Goal: Information Seeking & Learning: Check status

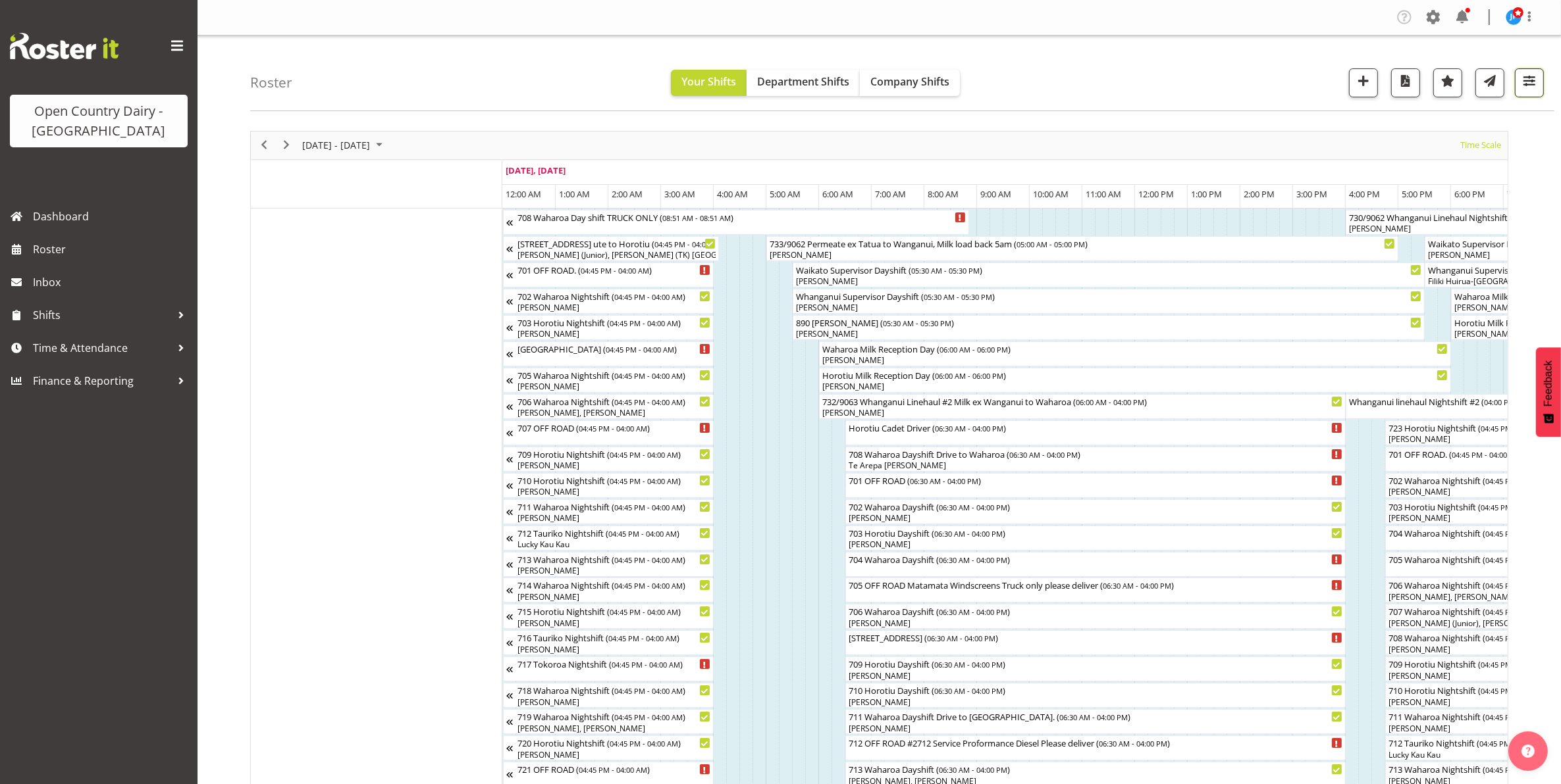
click at [1521, 82] on span "button" at bounding box center [1529, 81] width 17 height 17
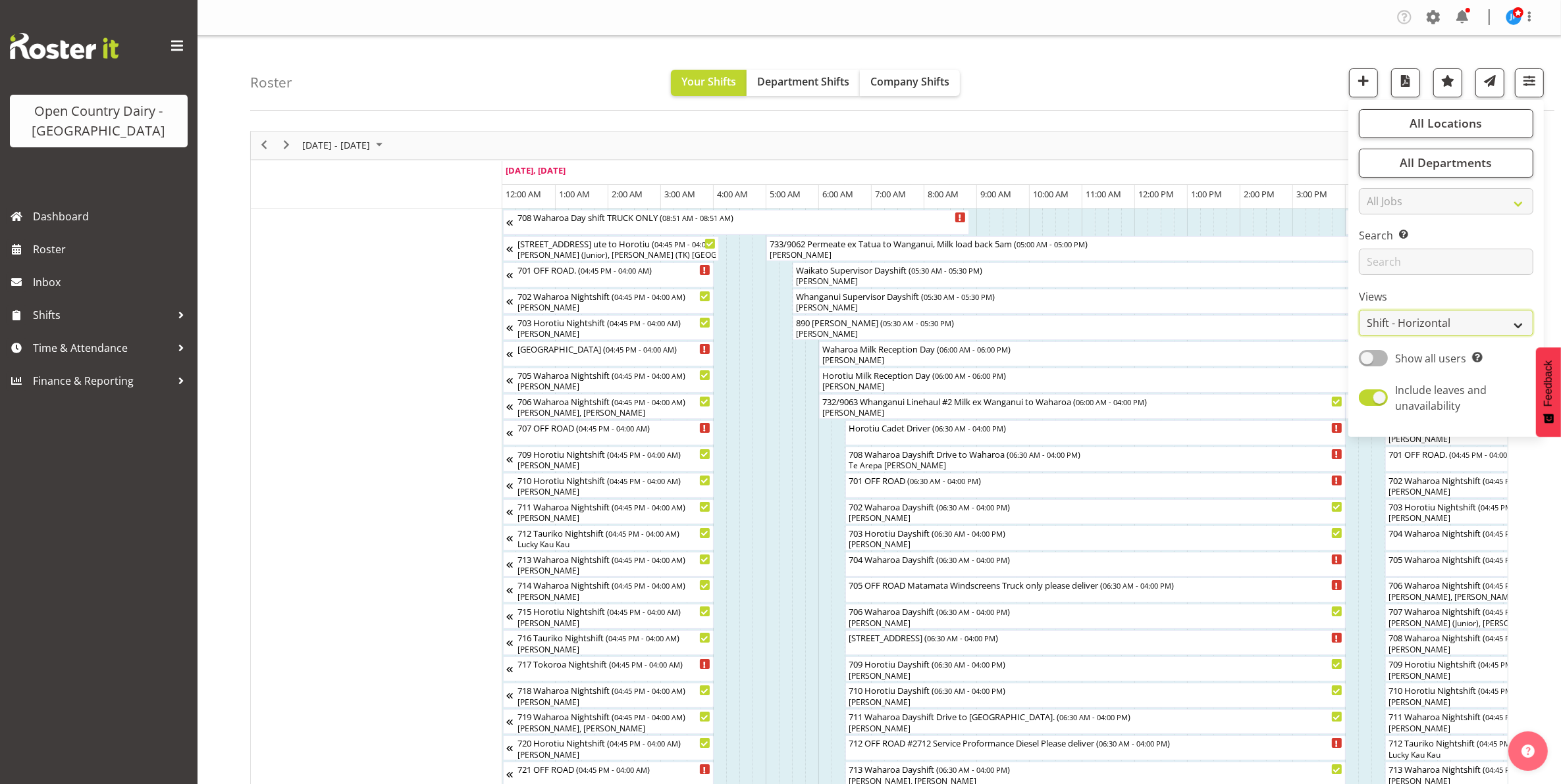
click at [1404, 323] on select "Staff Role Shift - Horizontal Shift - Vertical Staff - Location" at bounding box center [1445, 323] width 174 height 26
select select "staff"
click at [1360, 310] on select "Staff Role Shift - Horizontal Shift - Vertical Staff - Location" at bounding box center [1445, 323] width 174 height 26
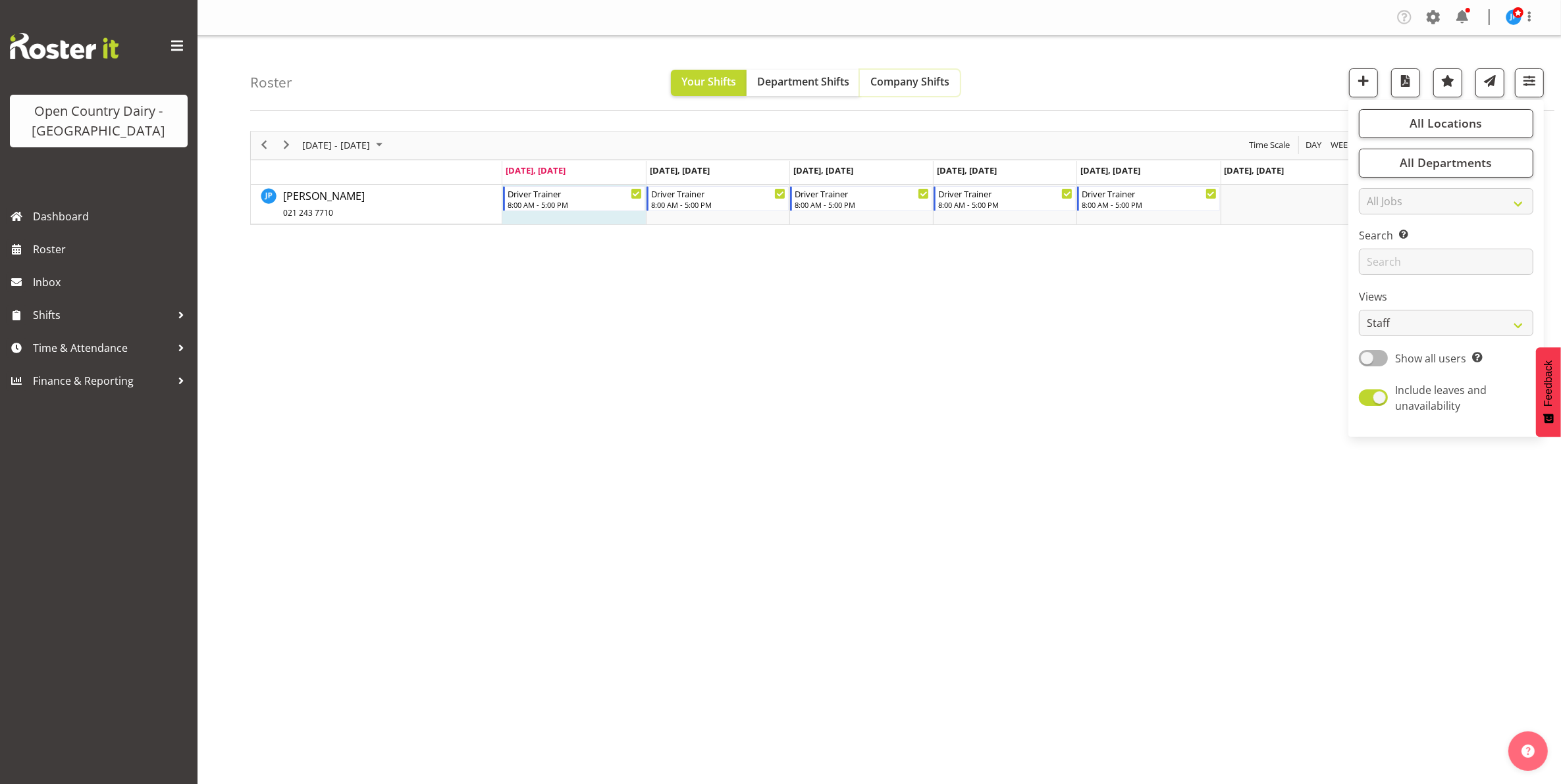
click at [922, 77] on span "Company Shifts" at bounding box center [909, 81] width 79 height 14
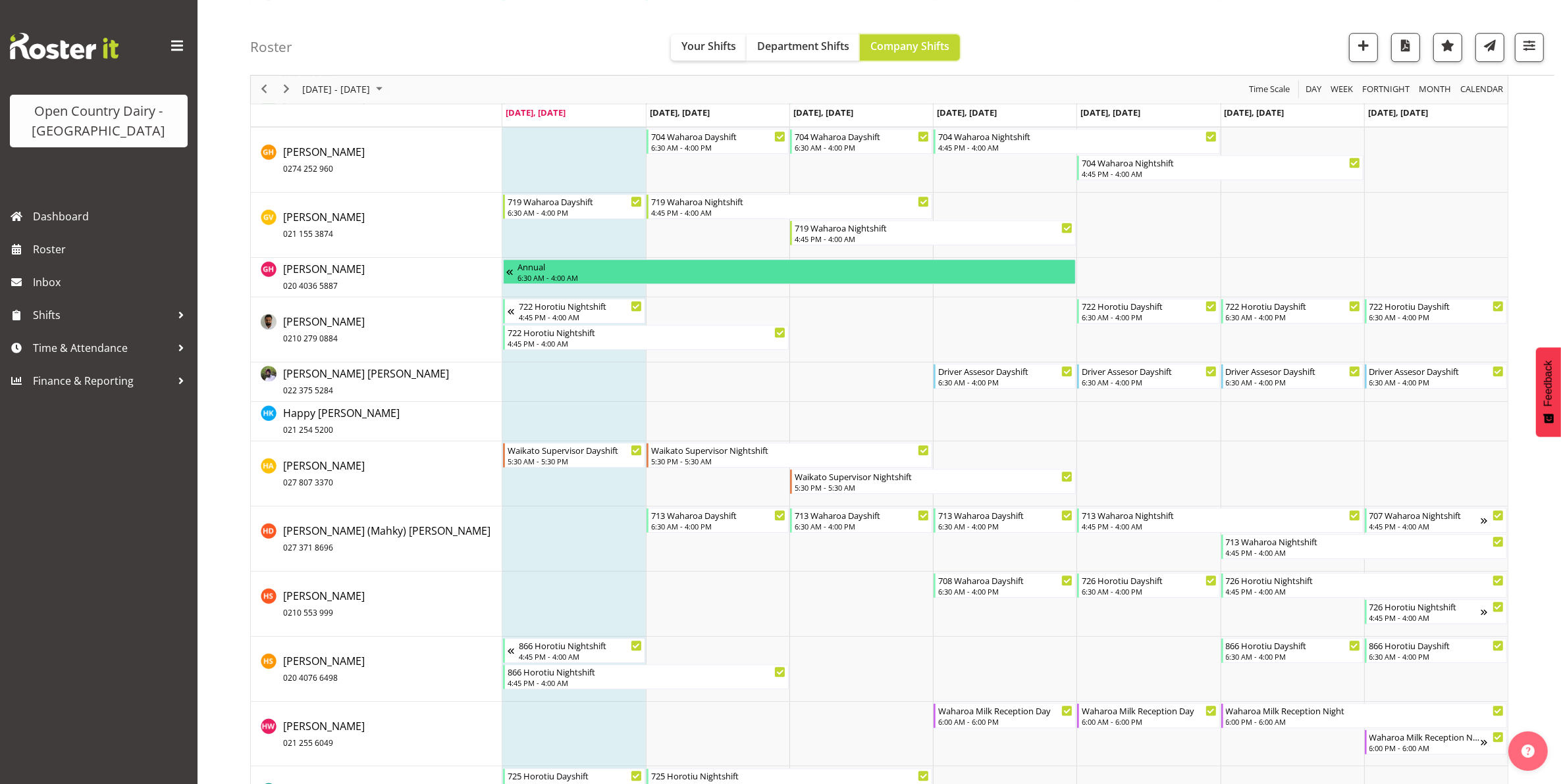
scroll to position [4568, 0]
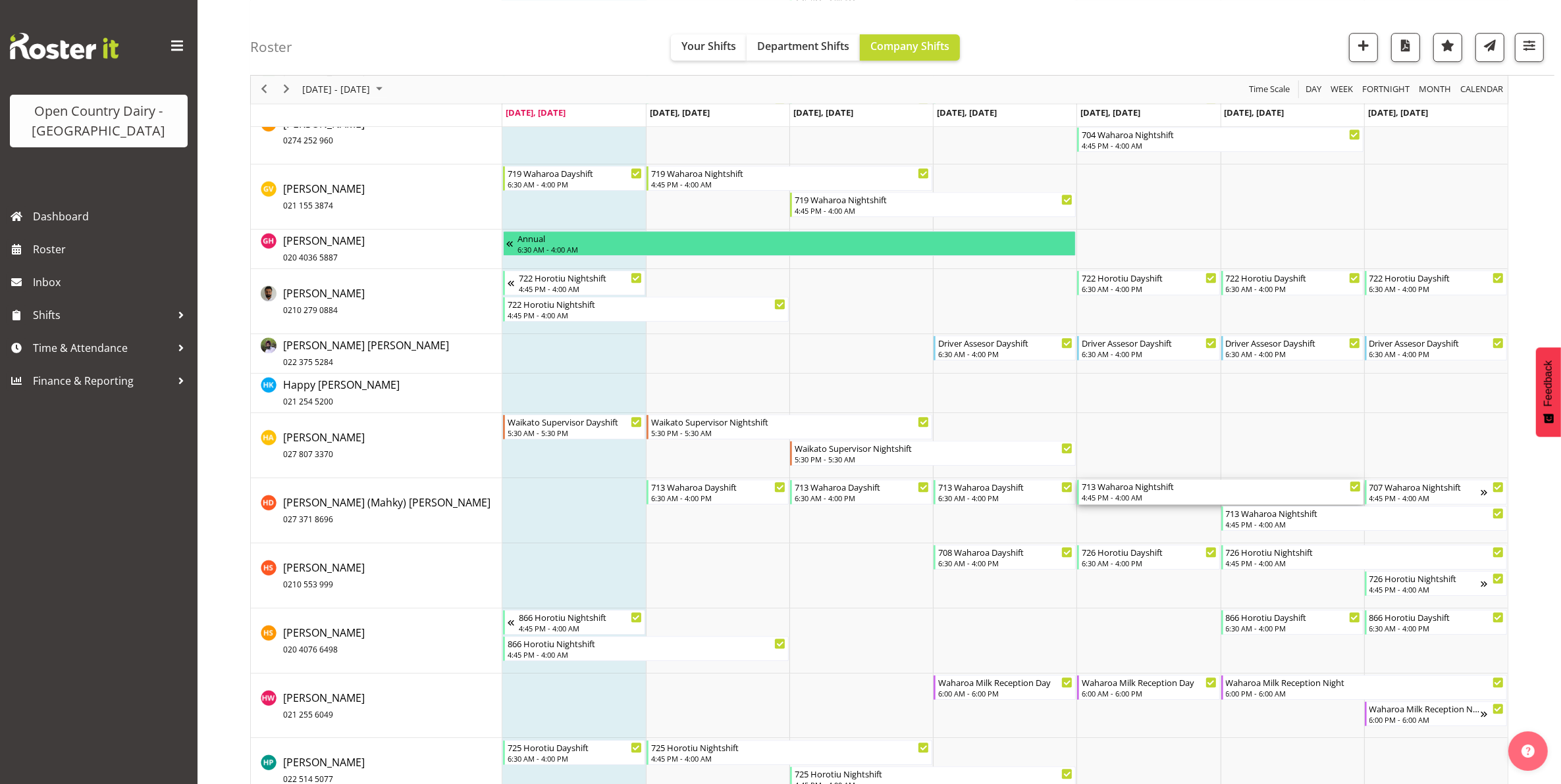
click at [1141, 494] on div "4:45 PM - 4:00 AM" at bounding box center [1221, 497] width 279 height 10
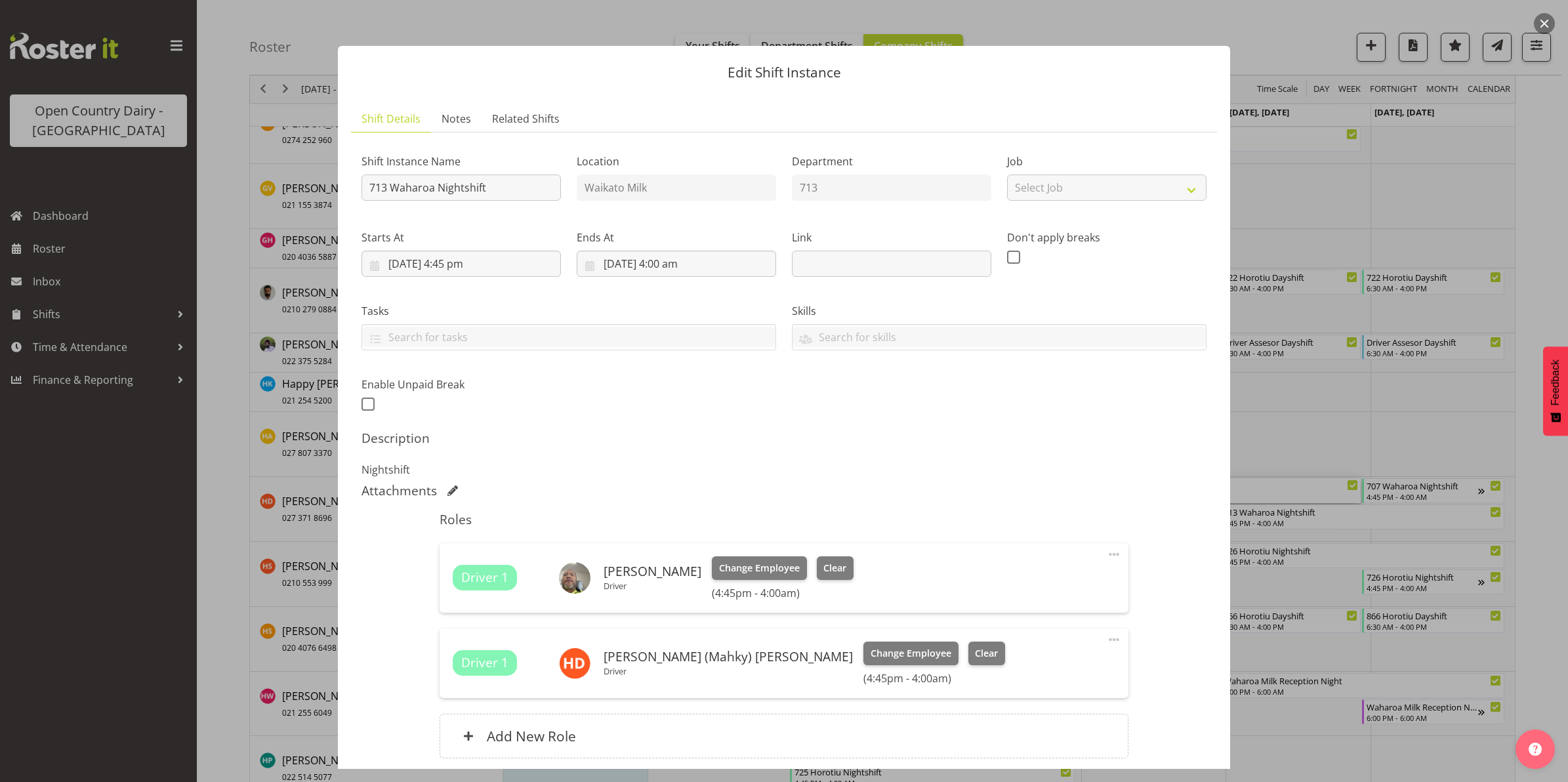
click at [1545, 23] on button "button" at bounding box center [1545, 23] width 21 height 21
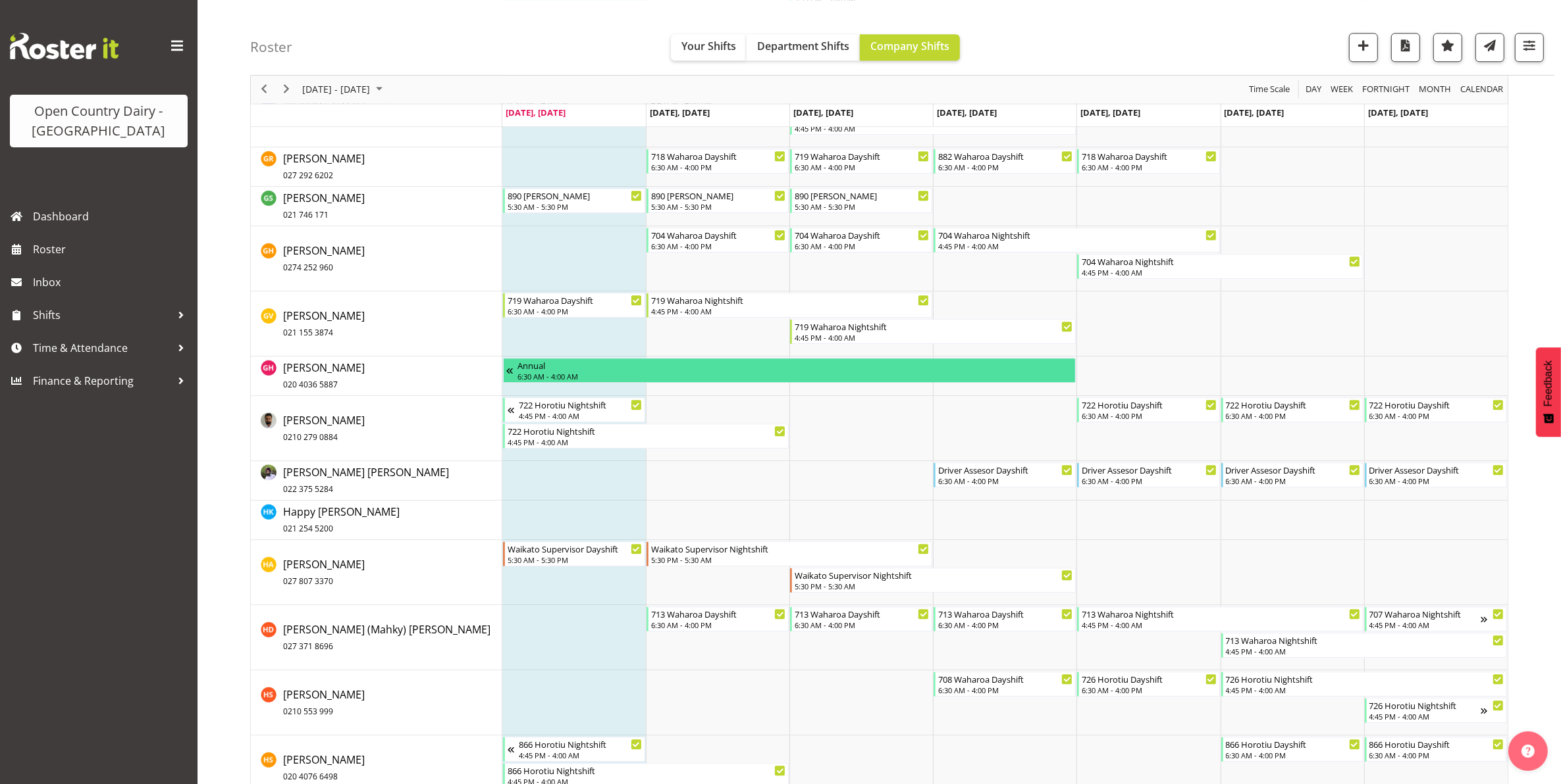
scroll to position [4403, 0]
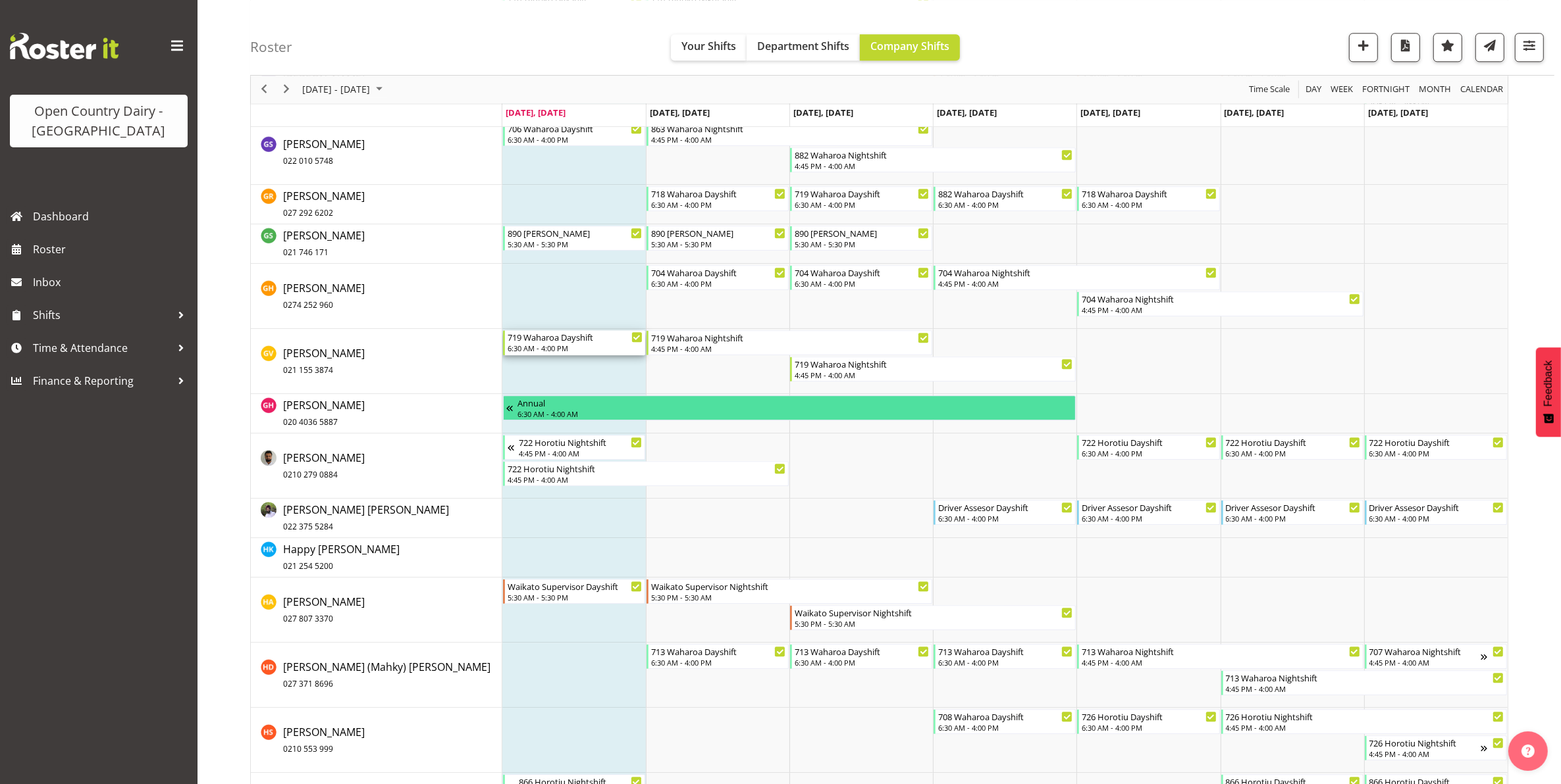
click at [561, 341] on div "719 Waharoa Dayshift" at bounding box center [574, 337] width 135 height 13
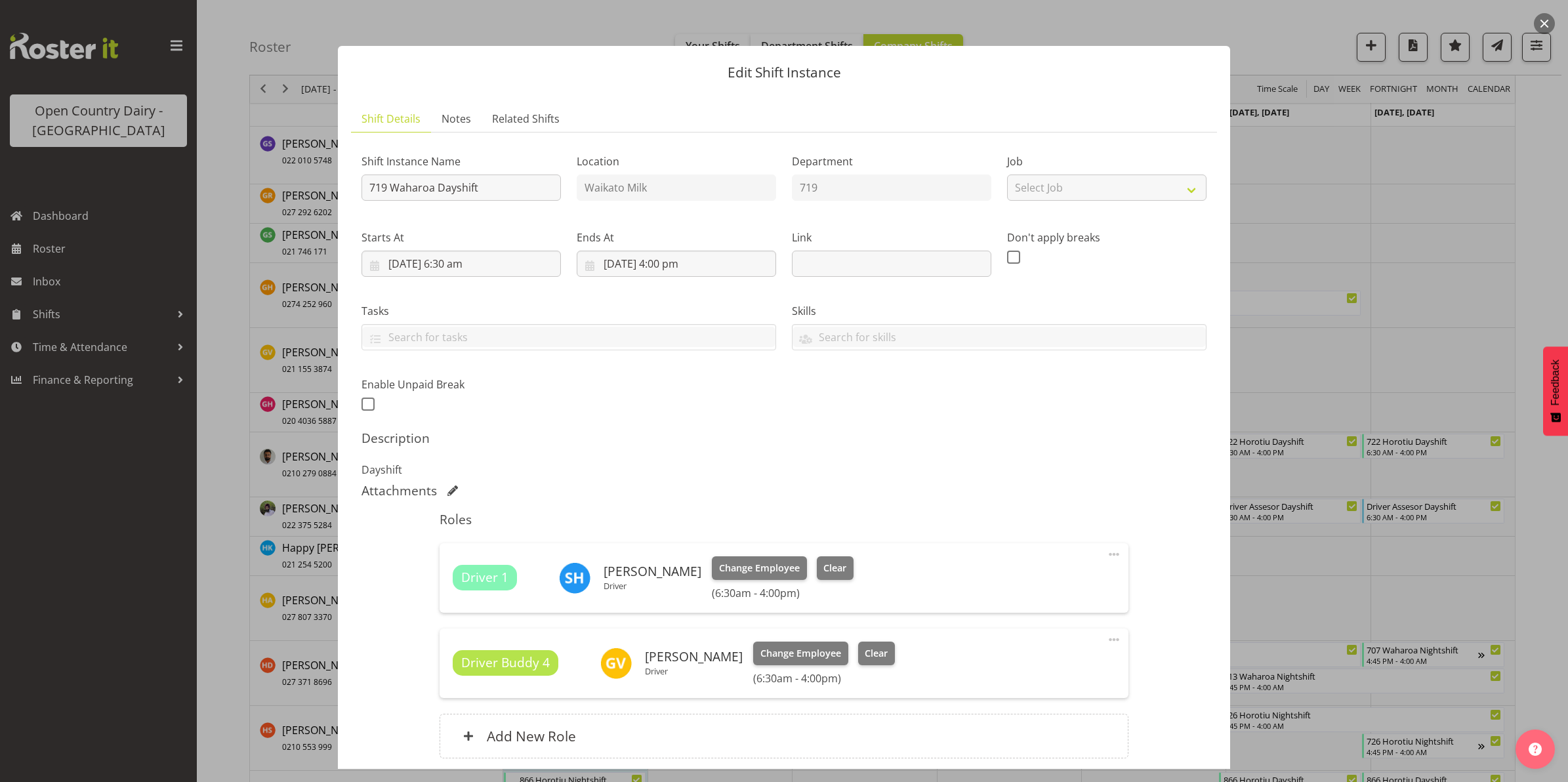
click at [1543, 22] on button "button" at bounding box center [1545, 23] width 21 height 21
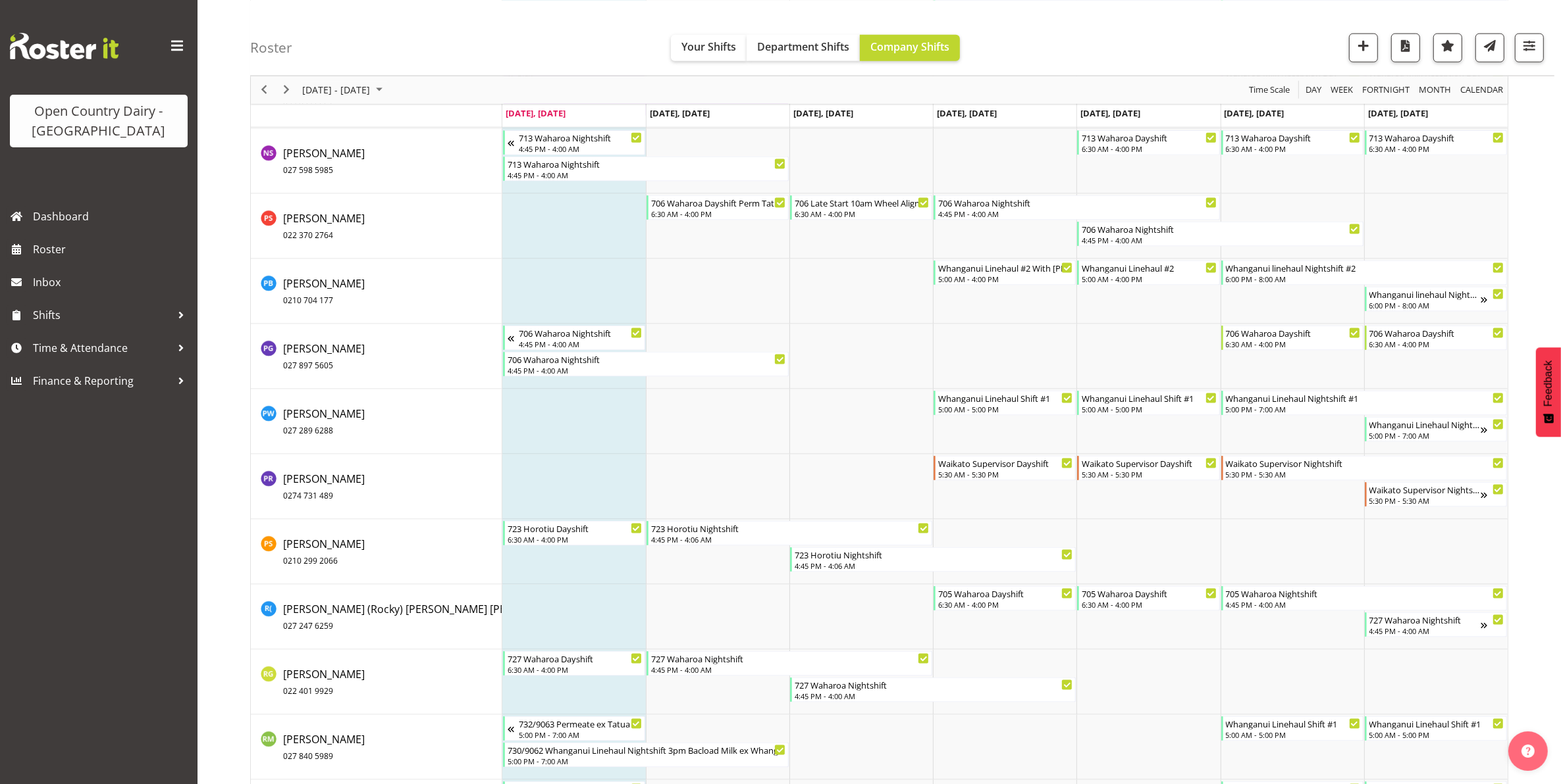
scroll to position [8433, 0]
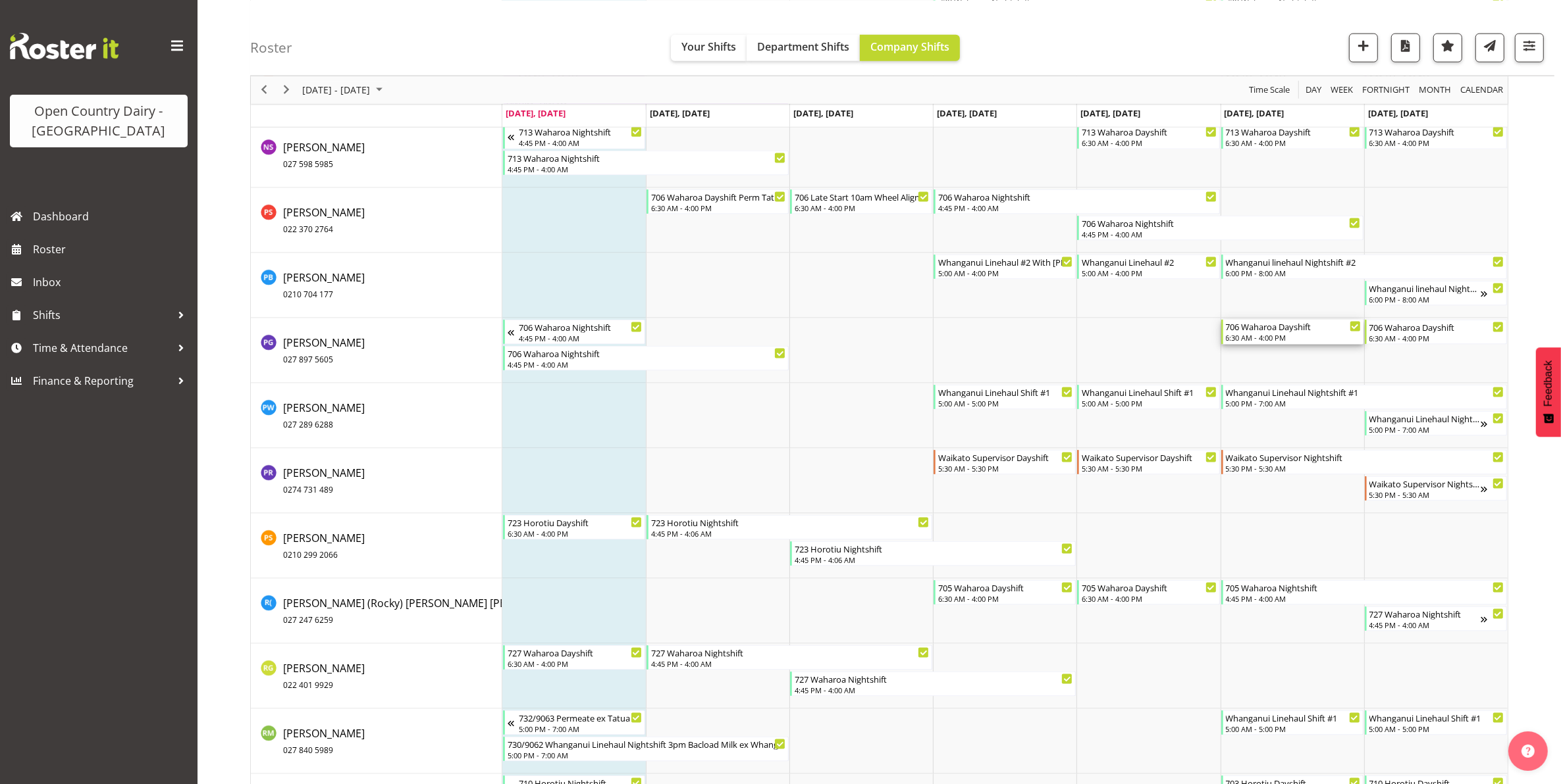
click at [1271, 333] on div "706 Waharoa Dayshift 6:30 AM - 4:00 PM" at bounding box center [1293, 332] width 135 height 25
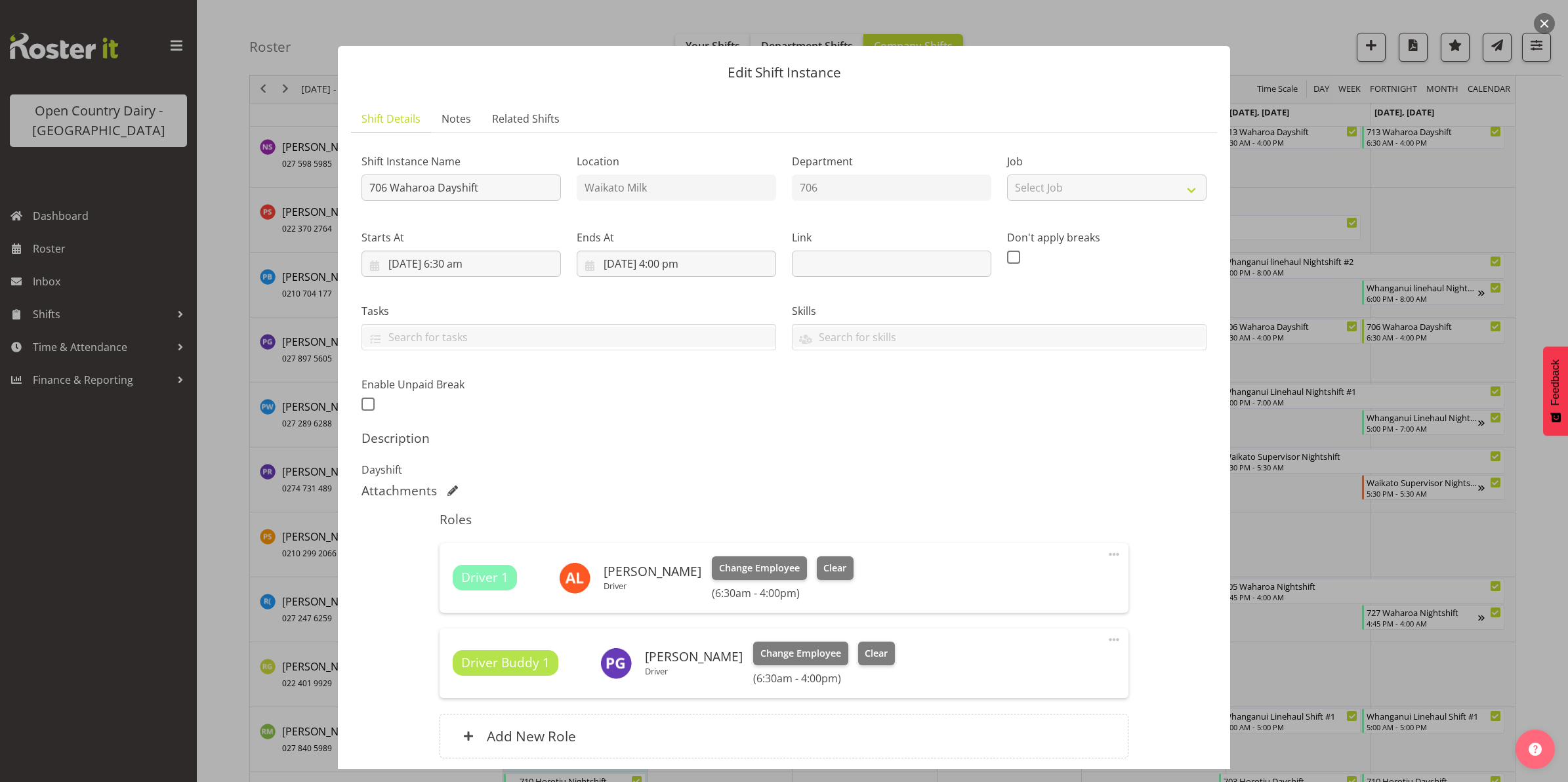
click at [1543, 24] on button "button" at bounding box center [1545, 23] width 21 height 21
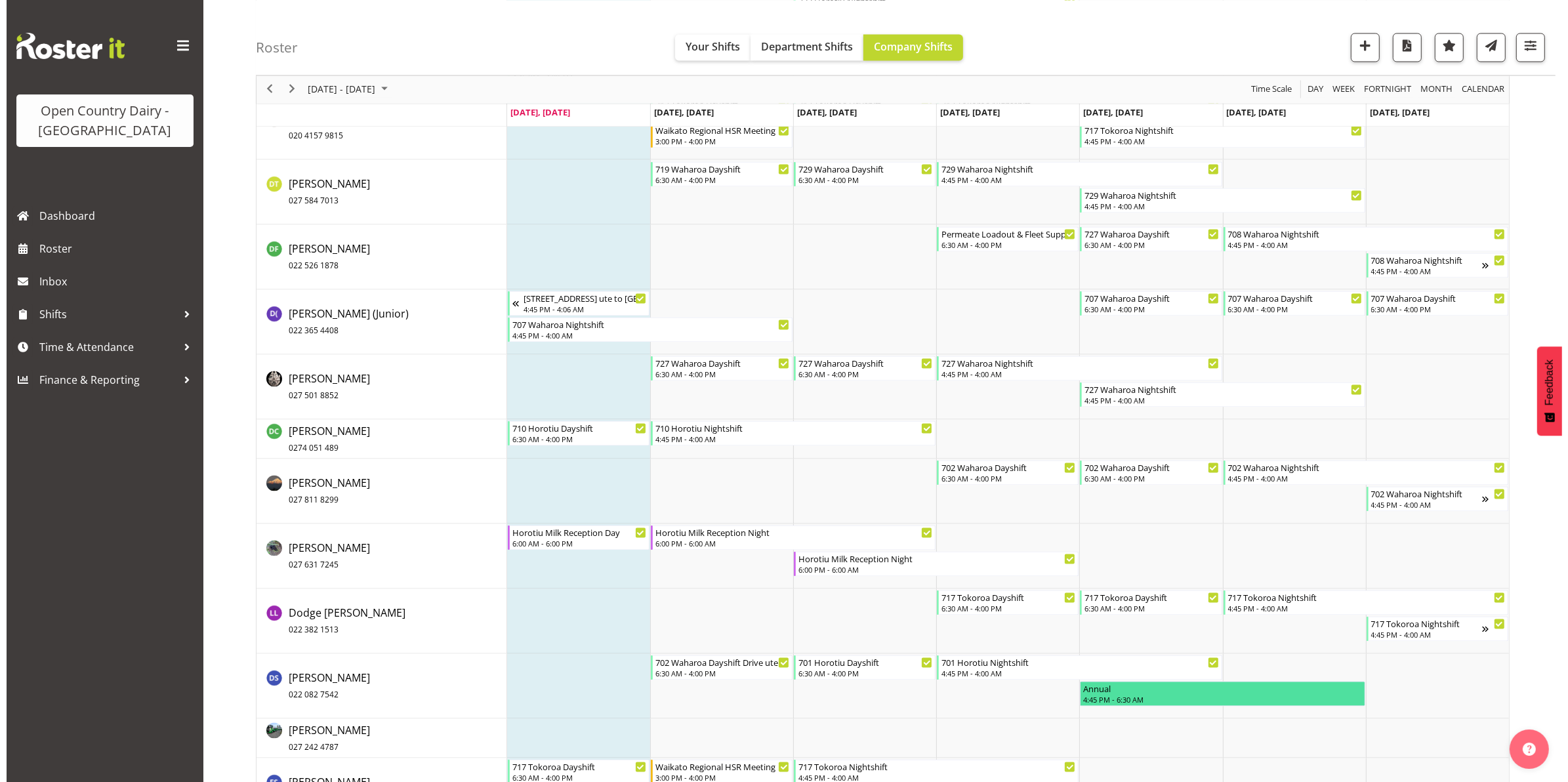
scroll to position [2973, 0]
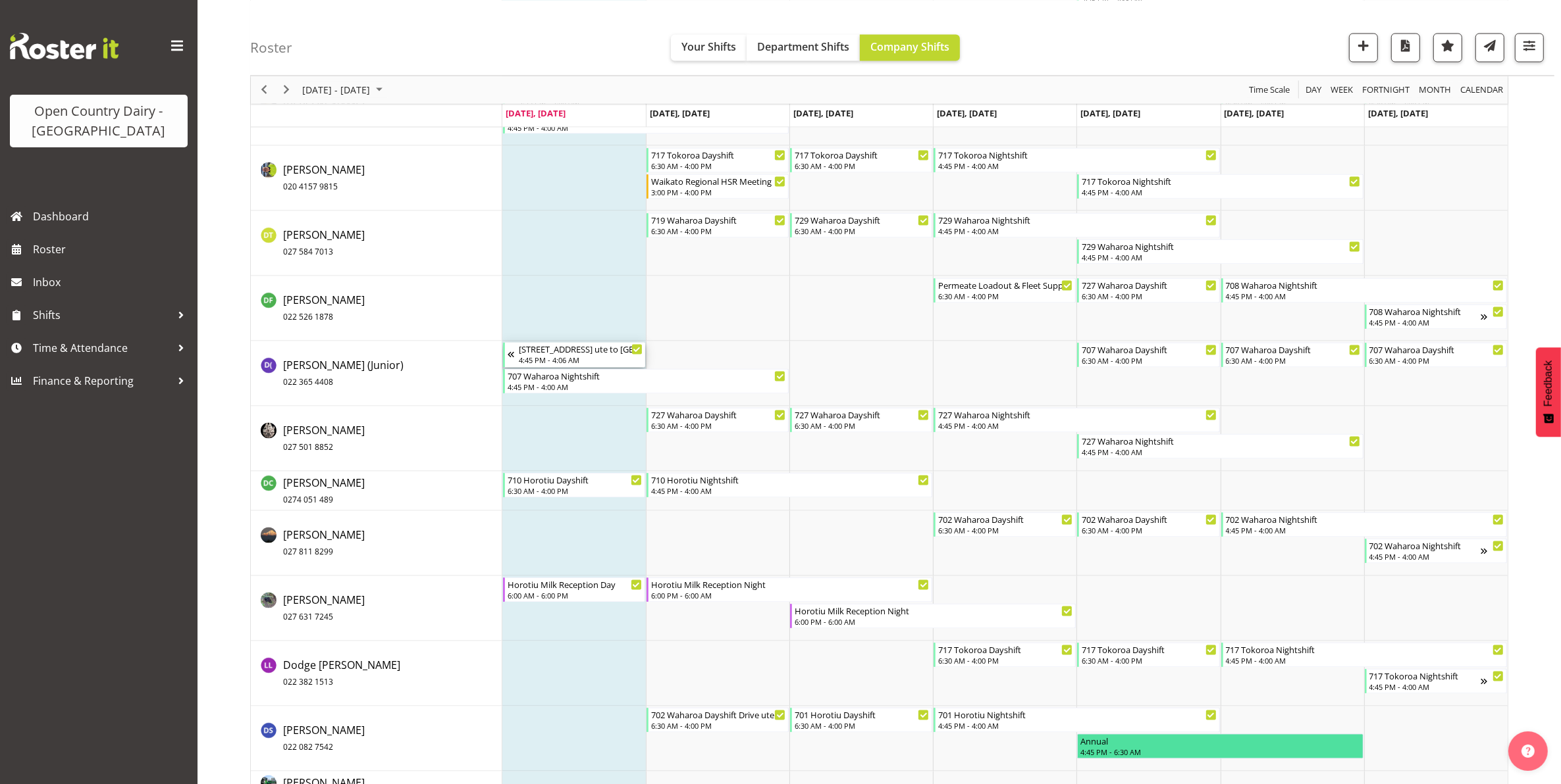
click at [551, 356] on div "[STREET_ADDRESS] ute to [GEOGRAPHIC_DATA]" at bounding box center [580, 349] width 123 height 13
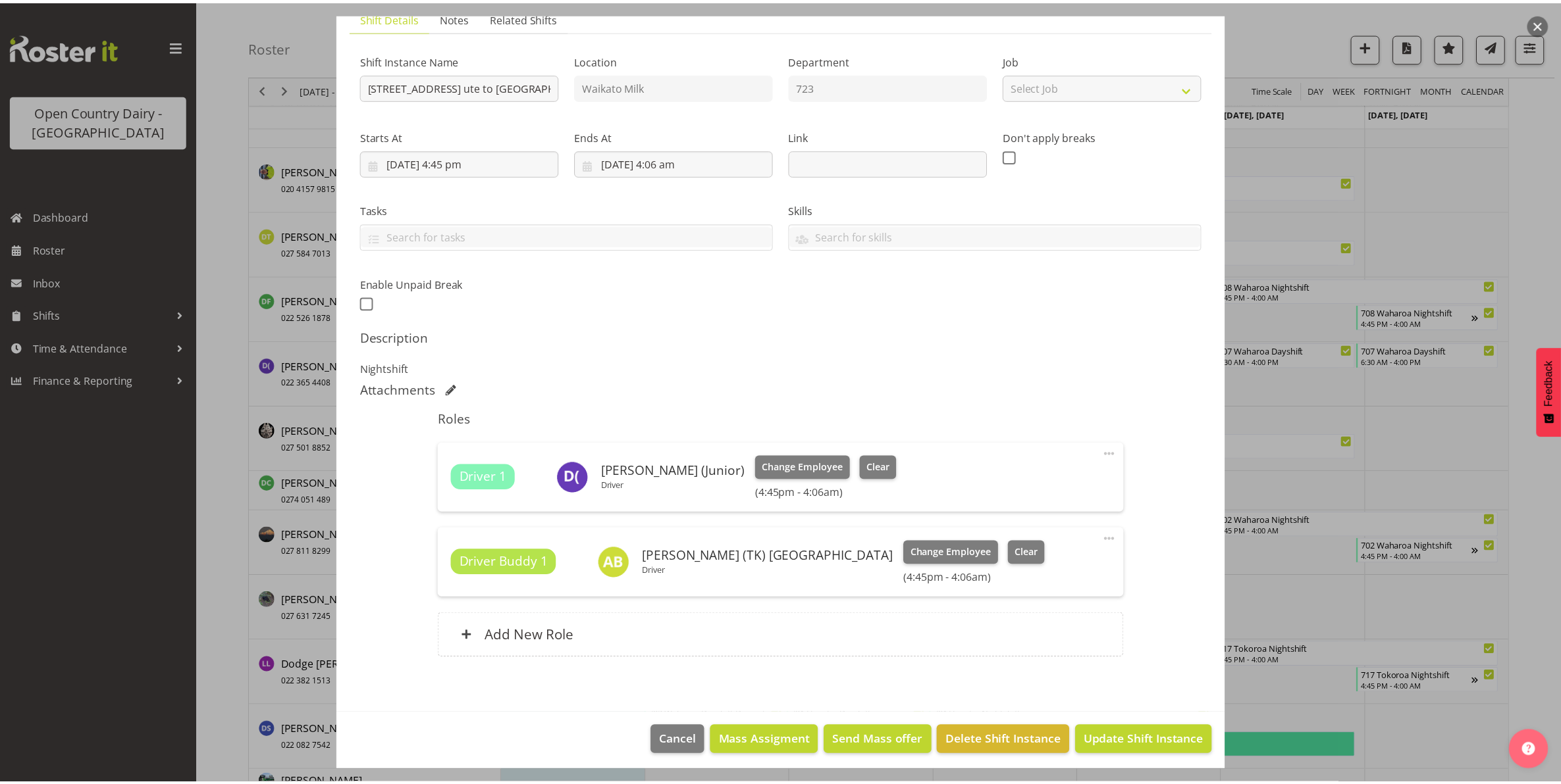
scroll to position [106, 0]
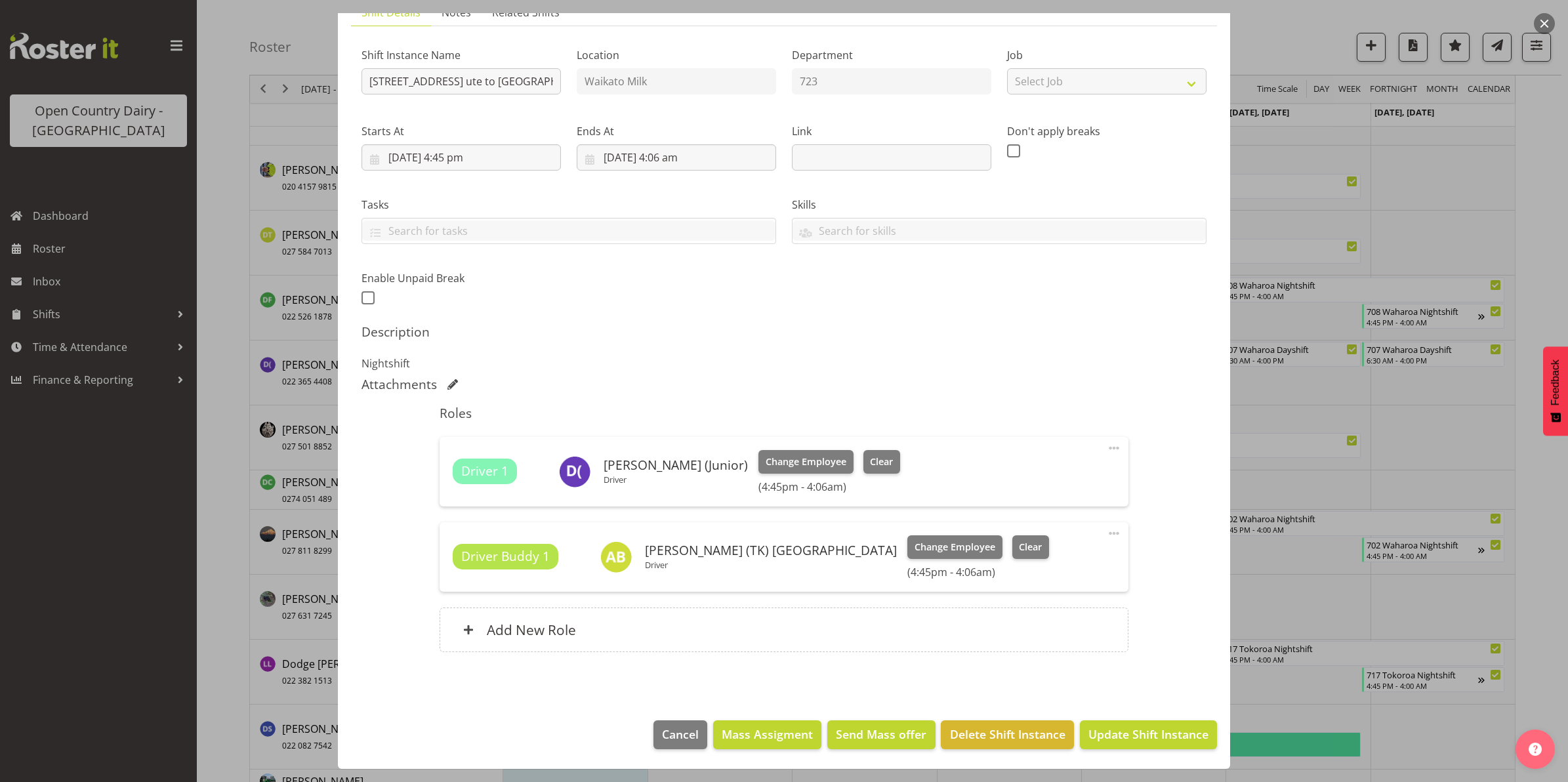
click at [1543, 21] on button "button" at bounding box center [1545, 23] width 21 height 21
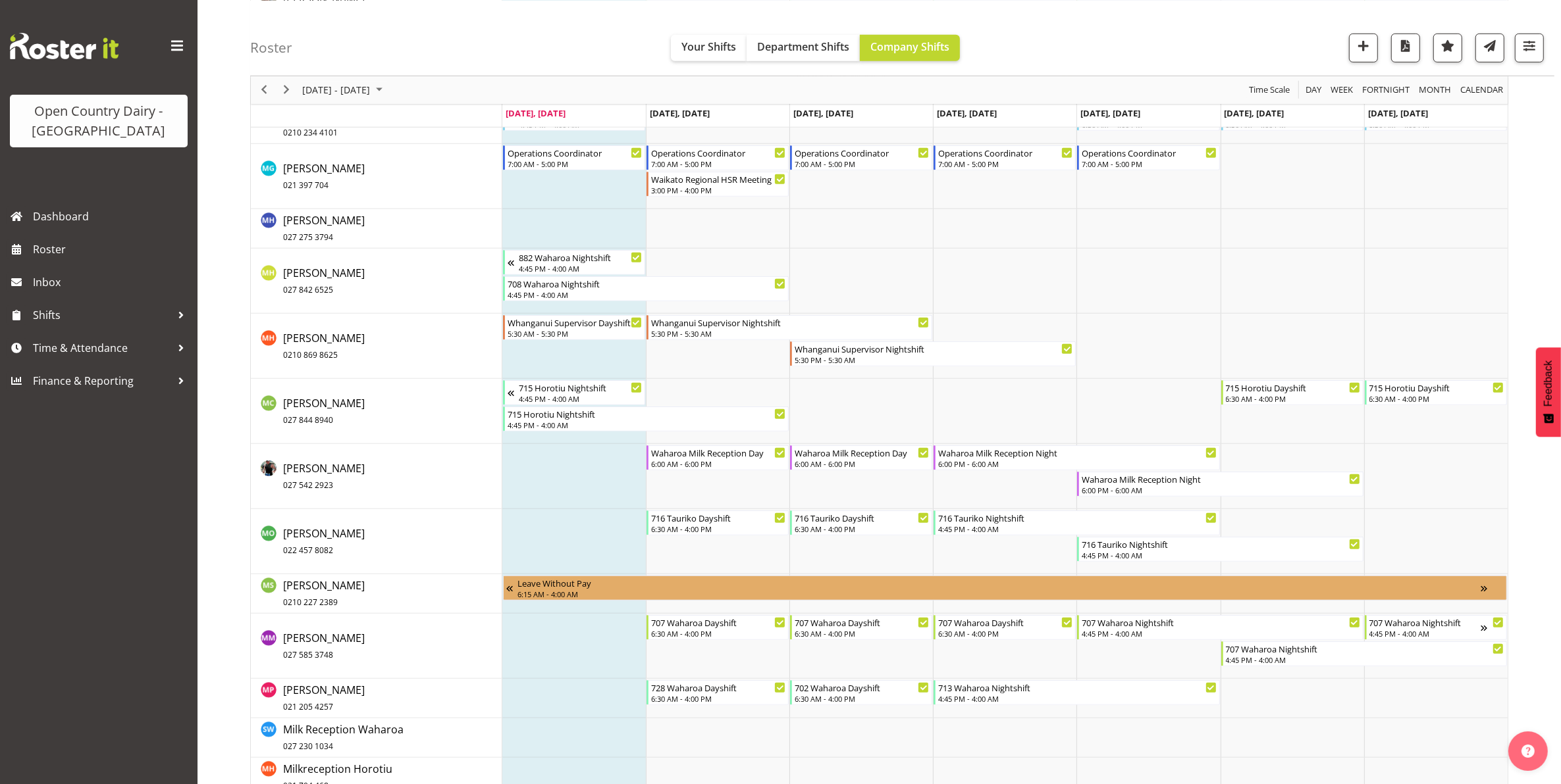
scroll to position [7320, 0]
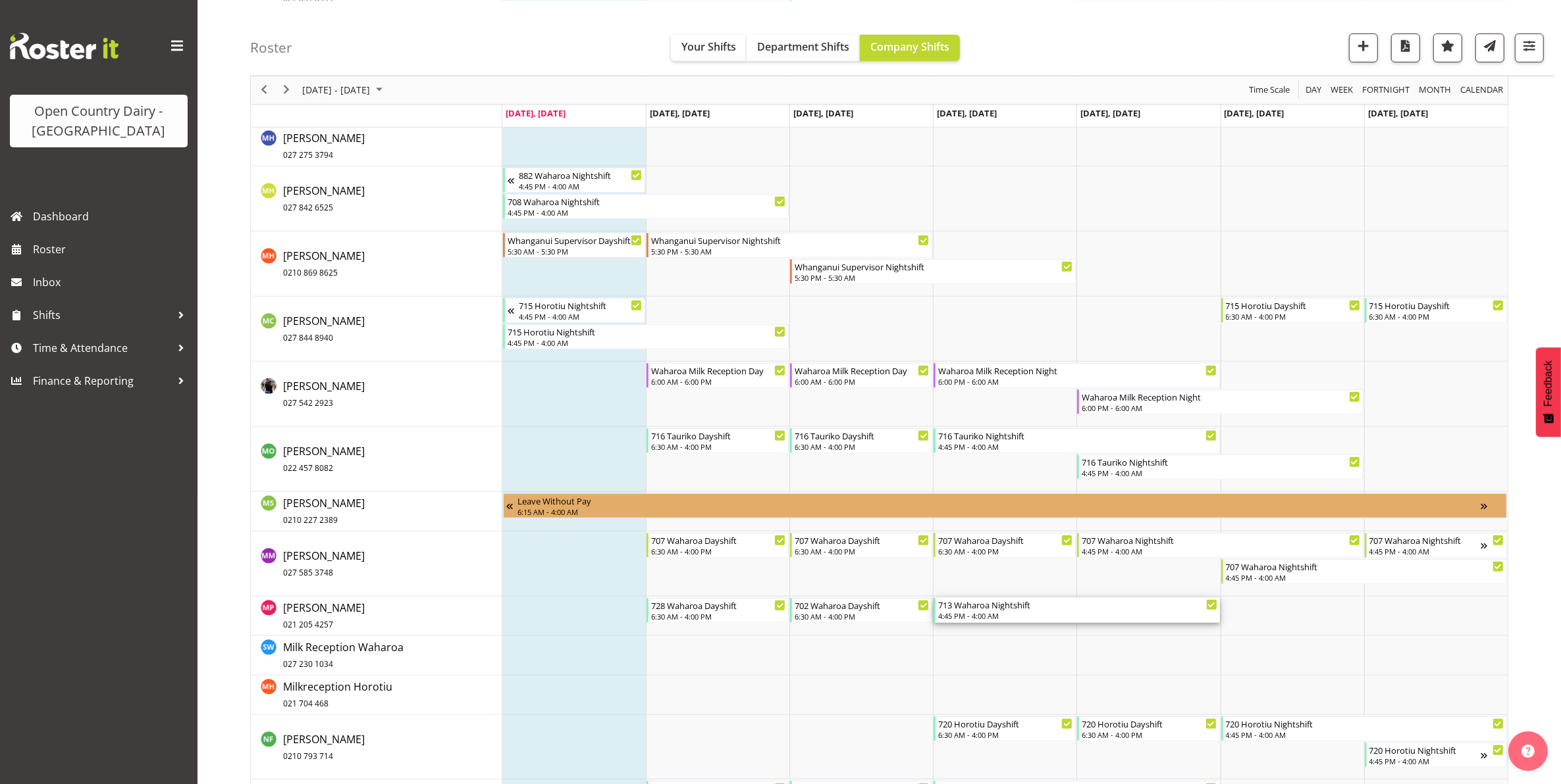
click at [988, 610] on div "713 Waharoa Nightshift" at bounding box center [1077, 605] width 279 height 13
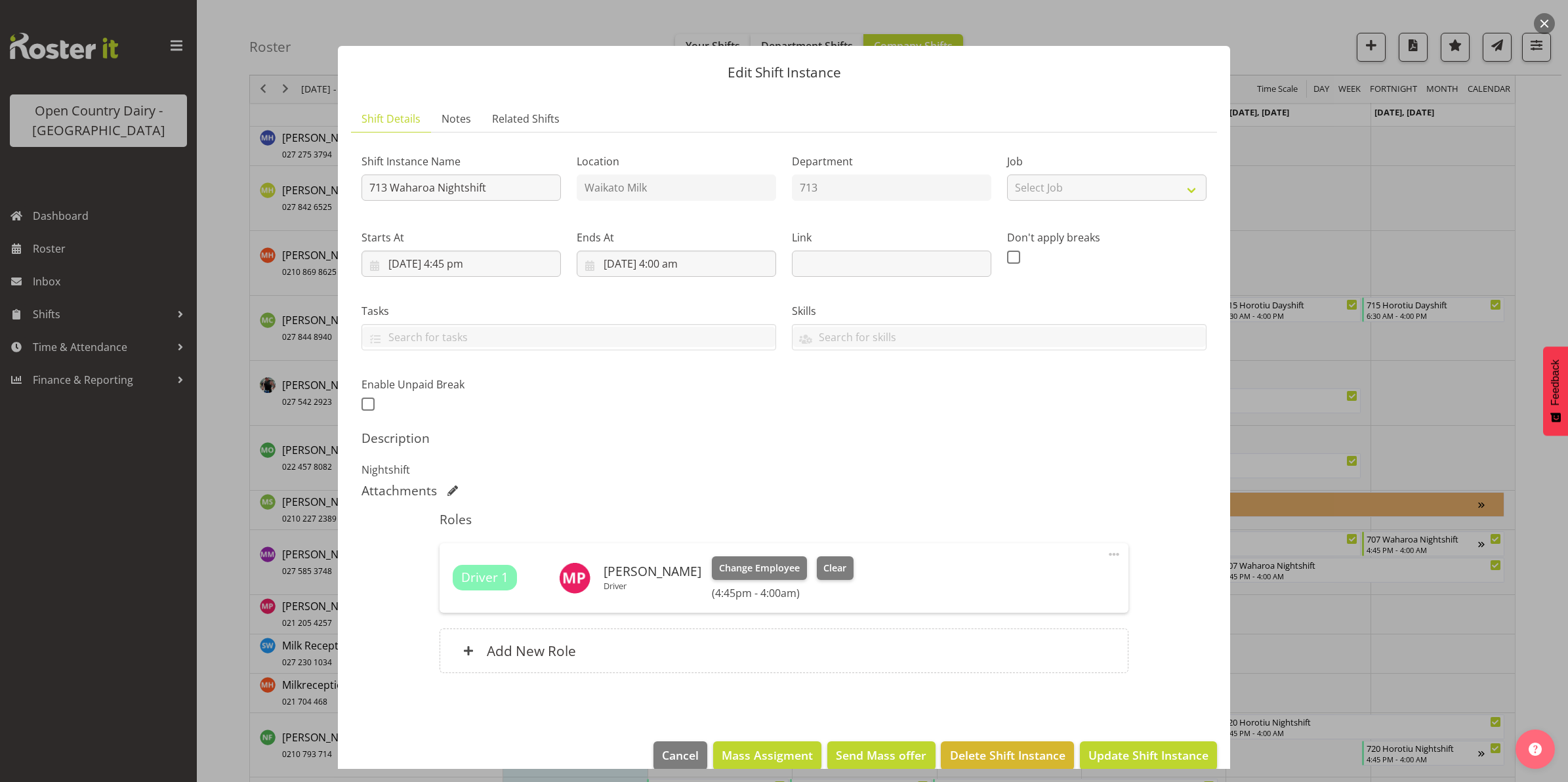
click at [1545, 23] on button "button" at bounding box center [1545, 23] width 21 height 21
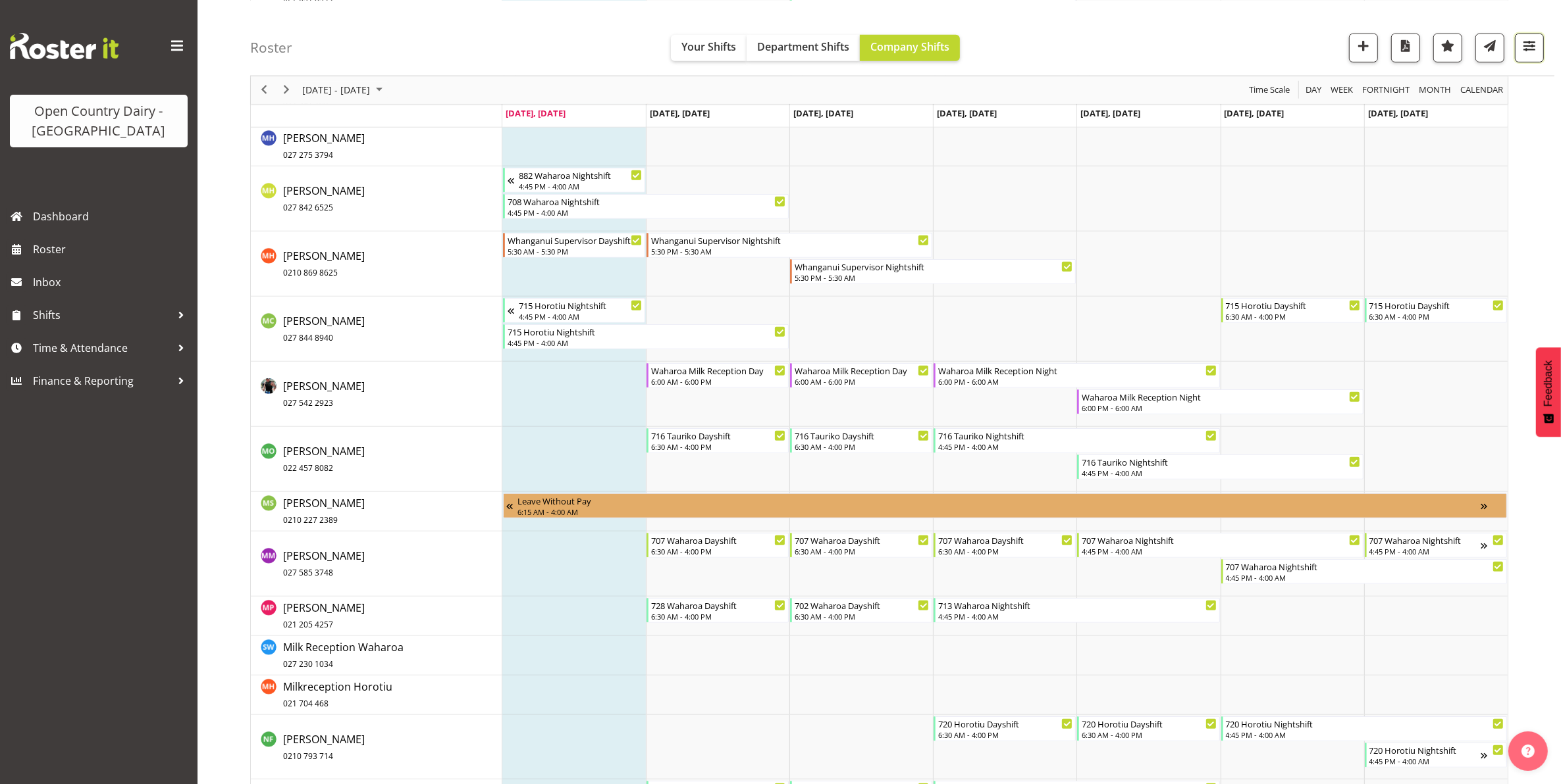
click at [1529, 47] on span "button" at bounding box center [1529, 45] width 17 height 17
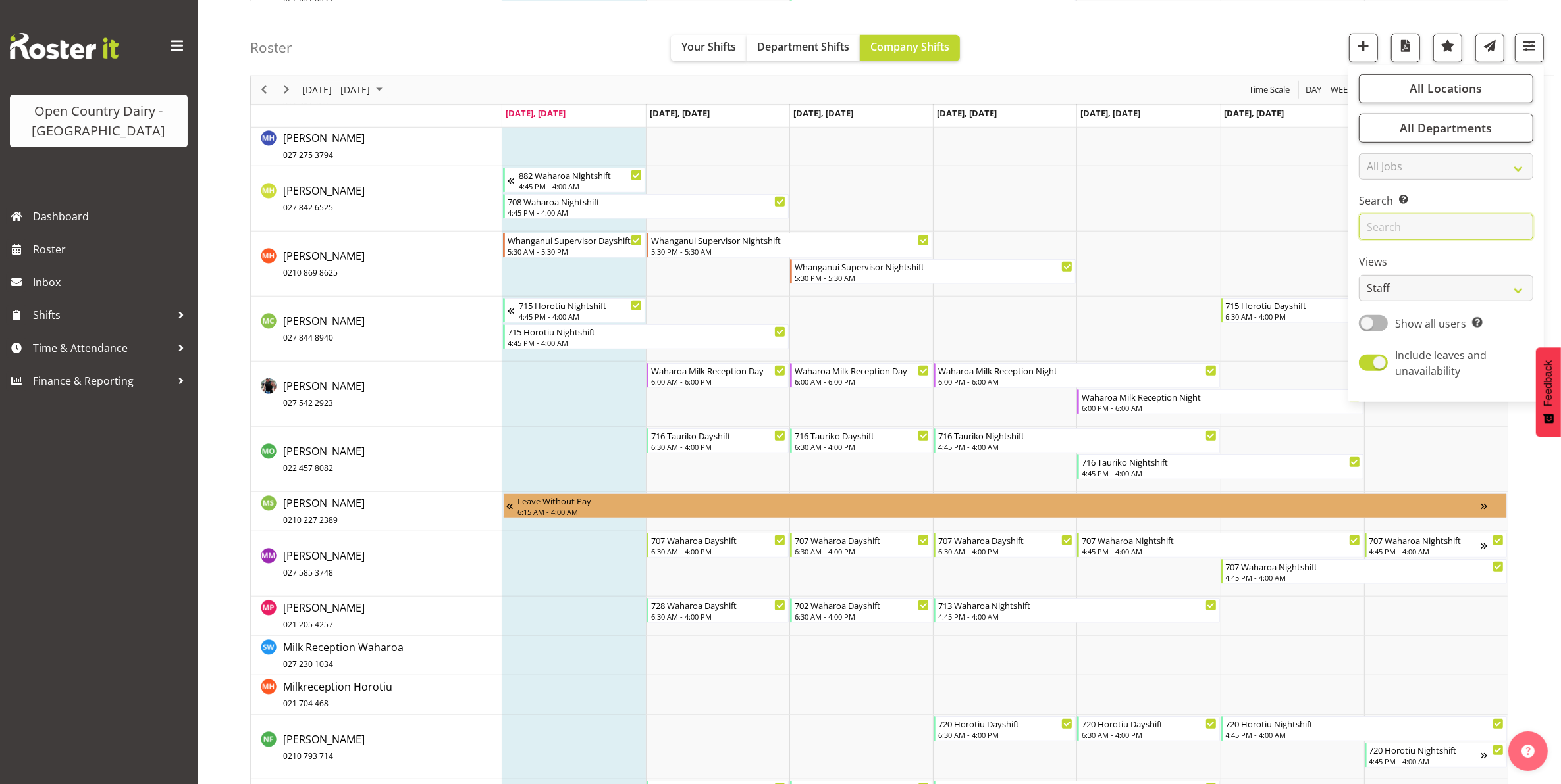
click at [1420, 228] on input "text" at bounding box center [1445, 227] width 174 height 26
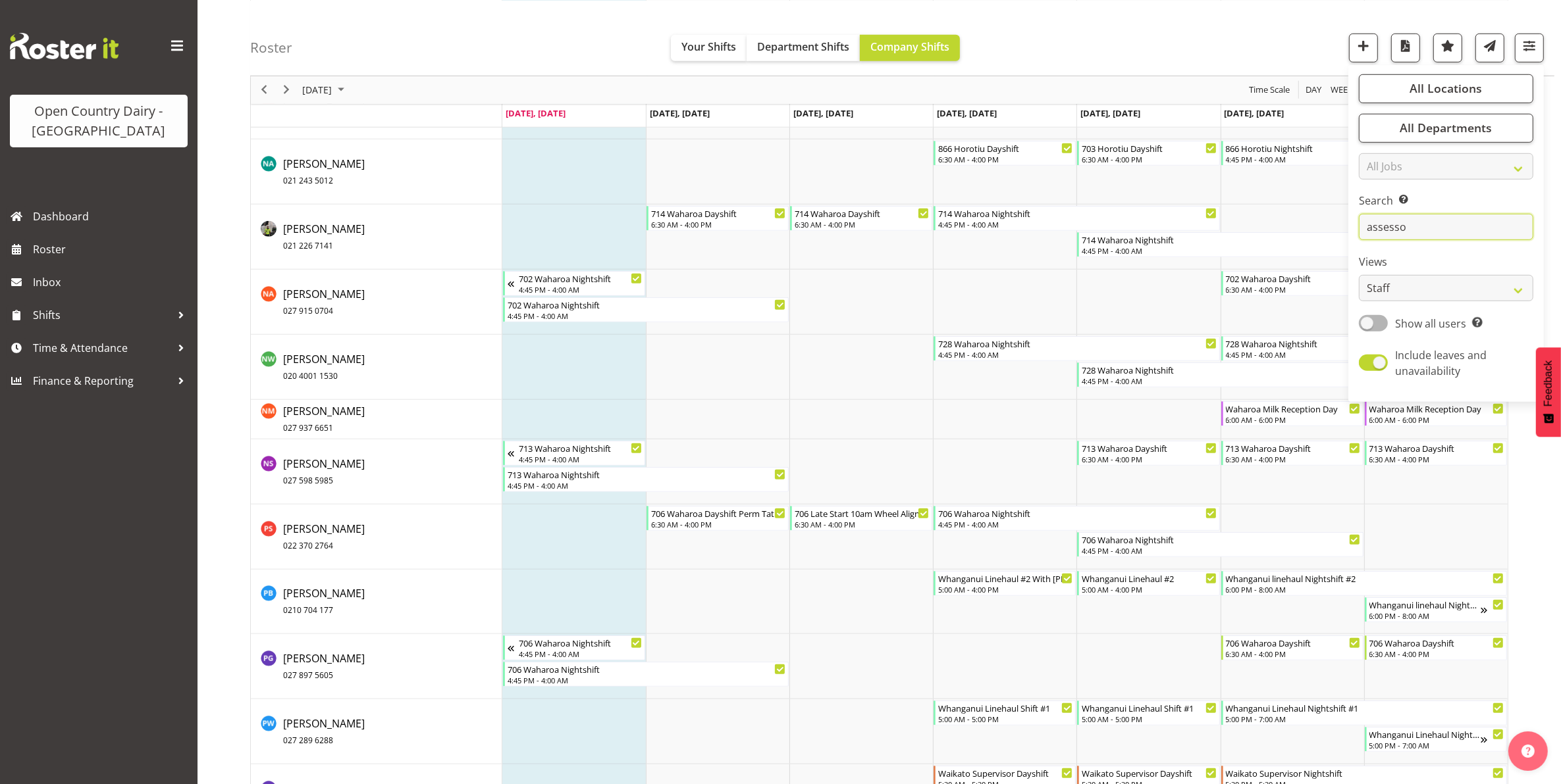
scroll to position [0, 0]
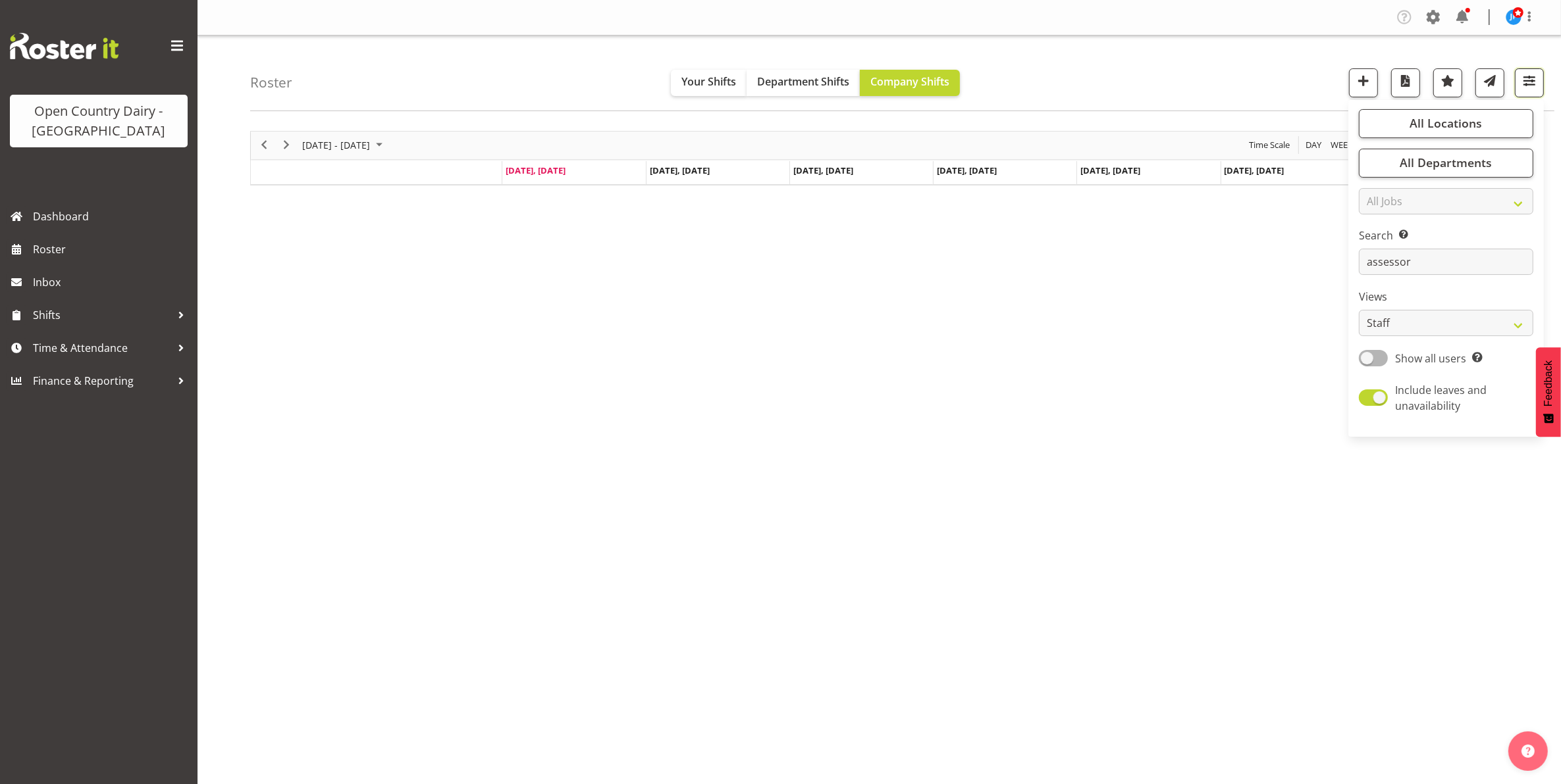
click at [1534, 82] on span "button" at bounding box center [1529, 81] width 17 height 17
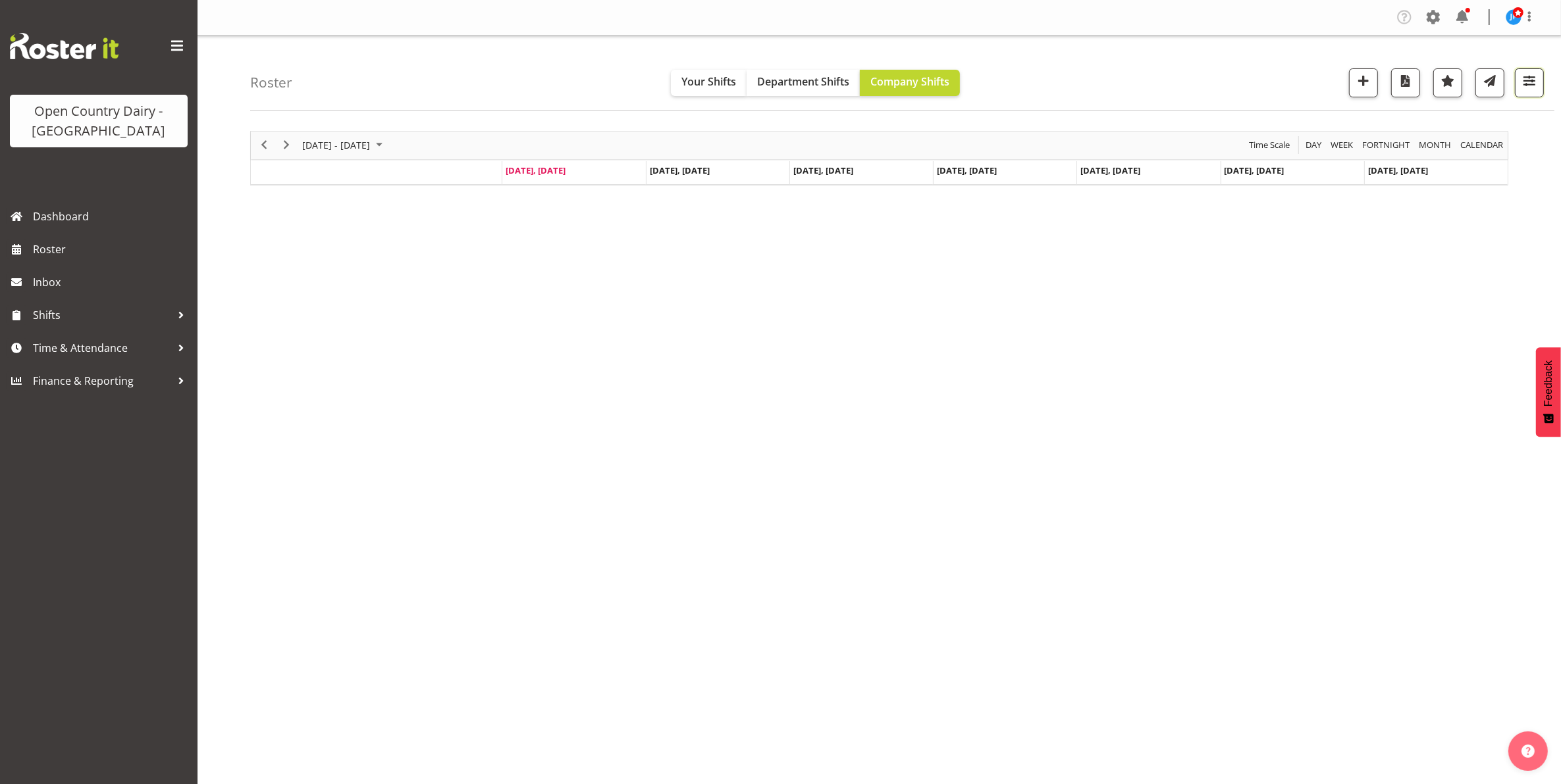
click at [1539, 83] on button "button" at bounding box center [1529, 83] width 29 height 29
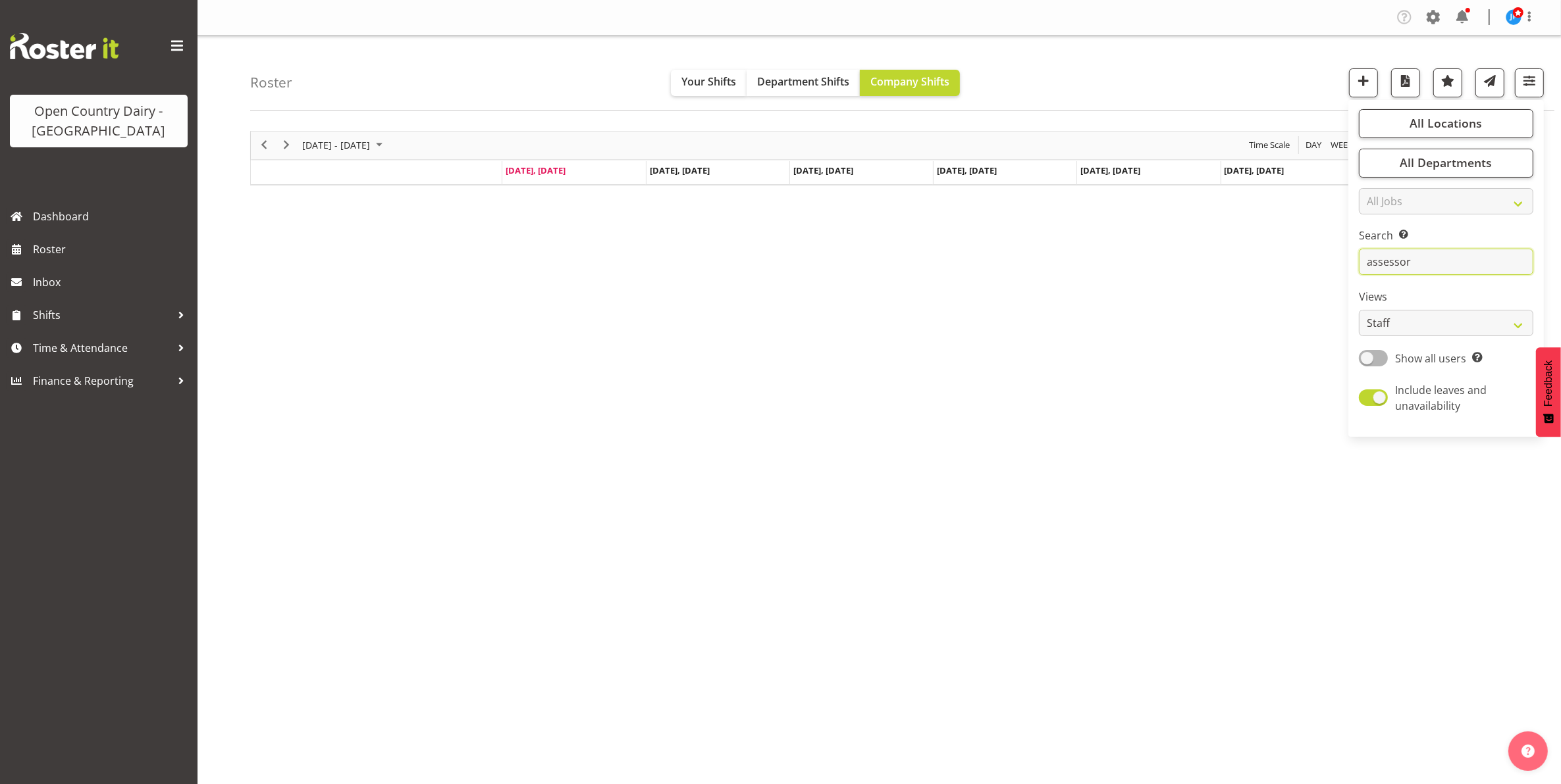
click at [1422, 261] on input "assessor" at bounding box center [1445, 262] width 174 height 26
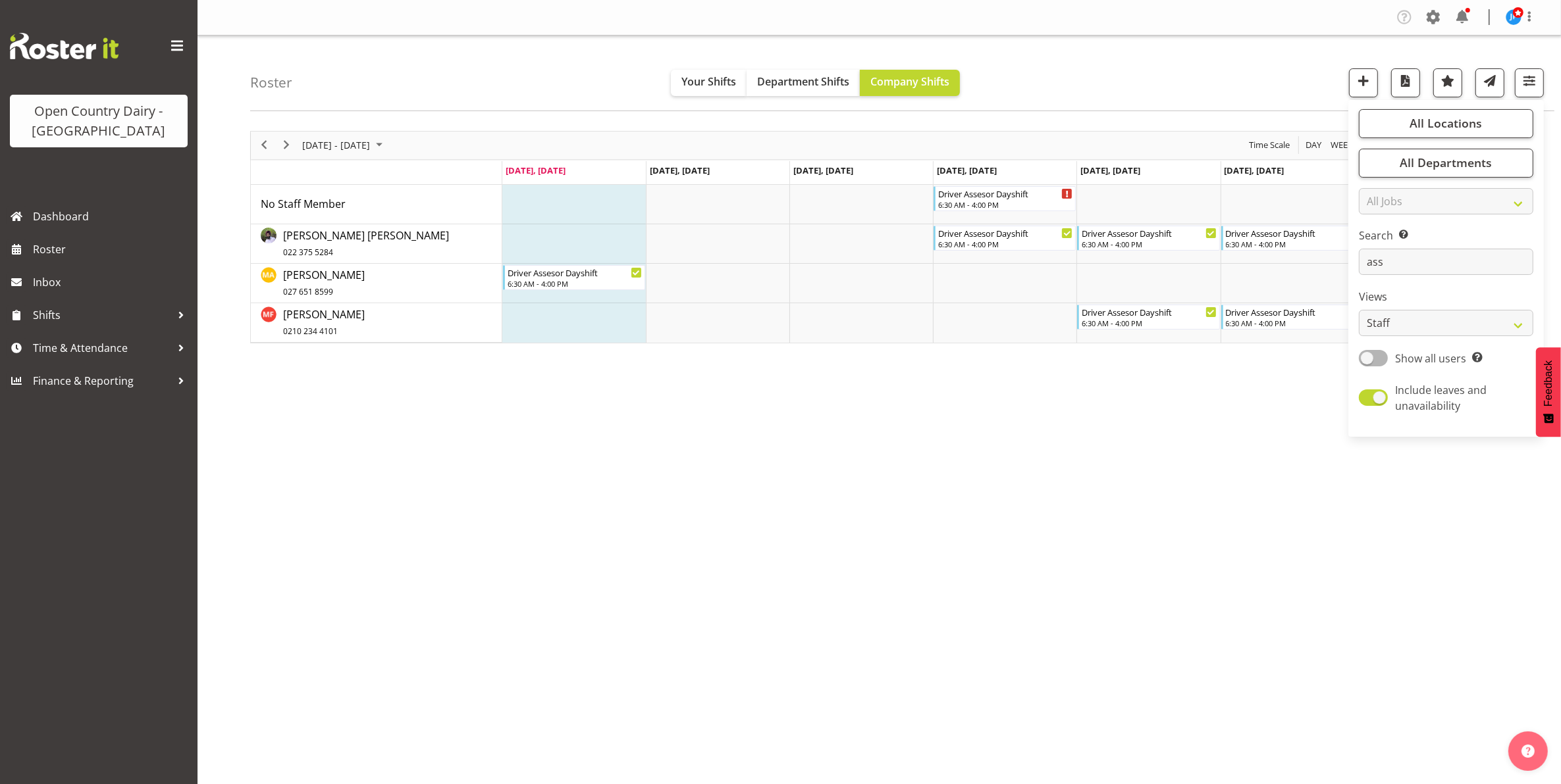
click at [1058, 438] on div "[DATE] - [DATE] [DATE] Day Week Fortnight Month calendar Month Agenda Time Scal…" at bounding box center [906, 384] width 1311 height 526
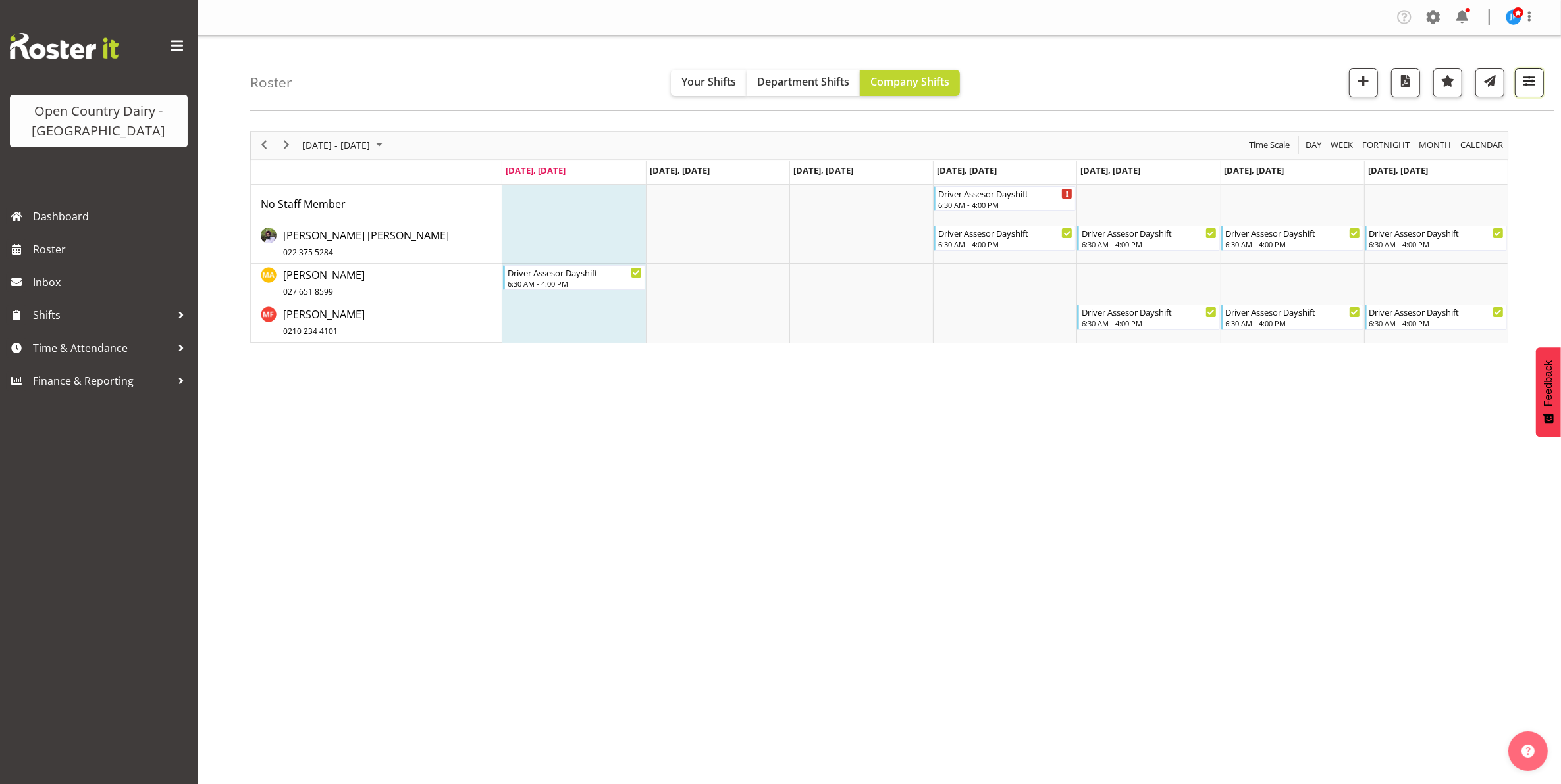
click at [1533, 84] on span "button" at bounding box center [1529, 81] width 17 height 17
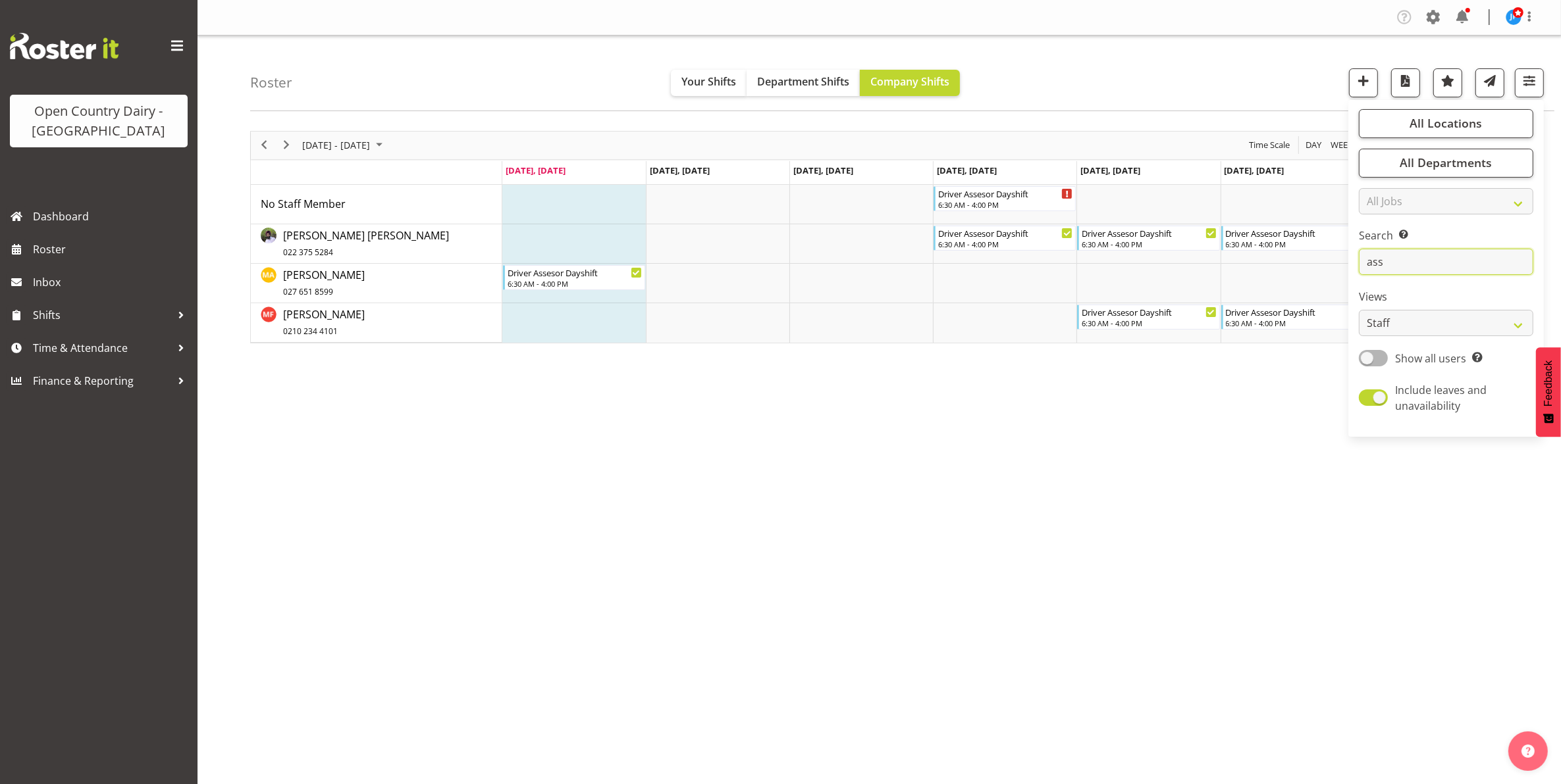
click at [1384, 264] on input "ass" at bounding box center [1445, 262] width 174 height 26
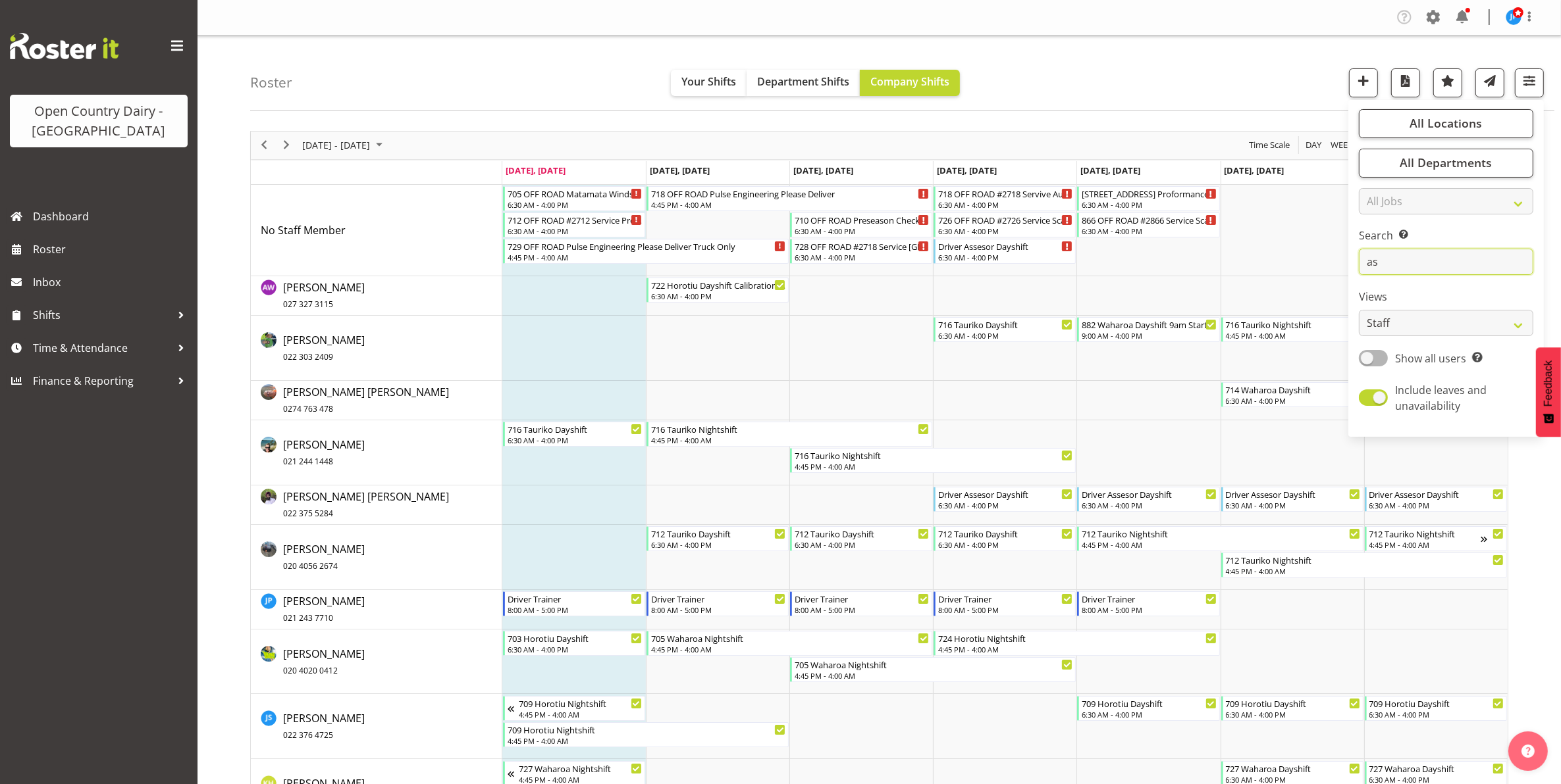
type input "a"
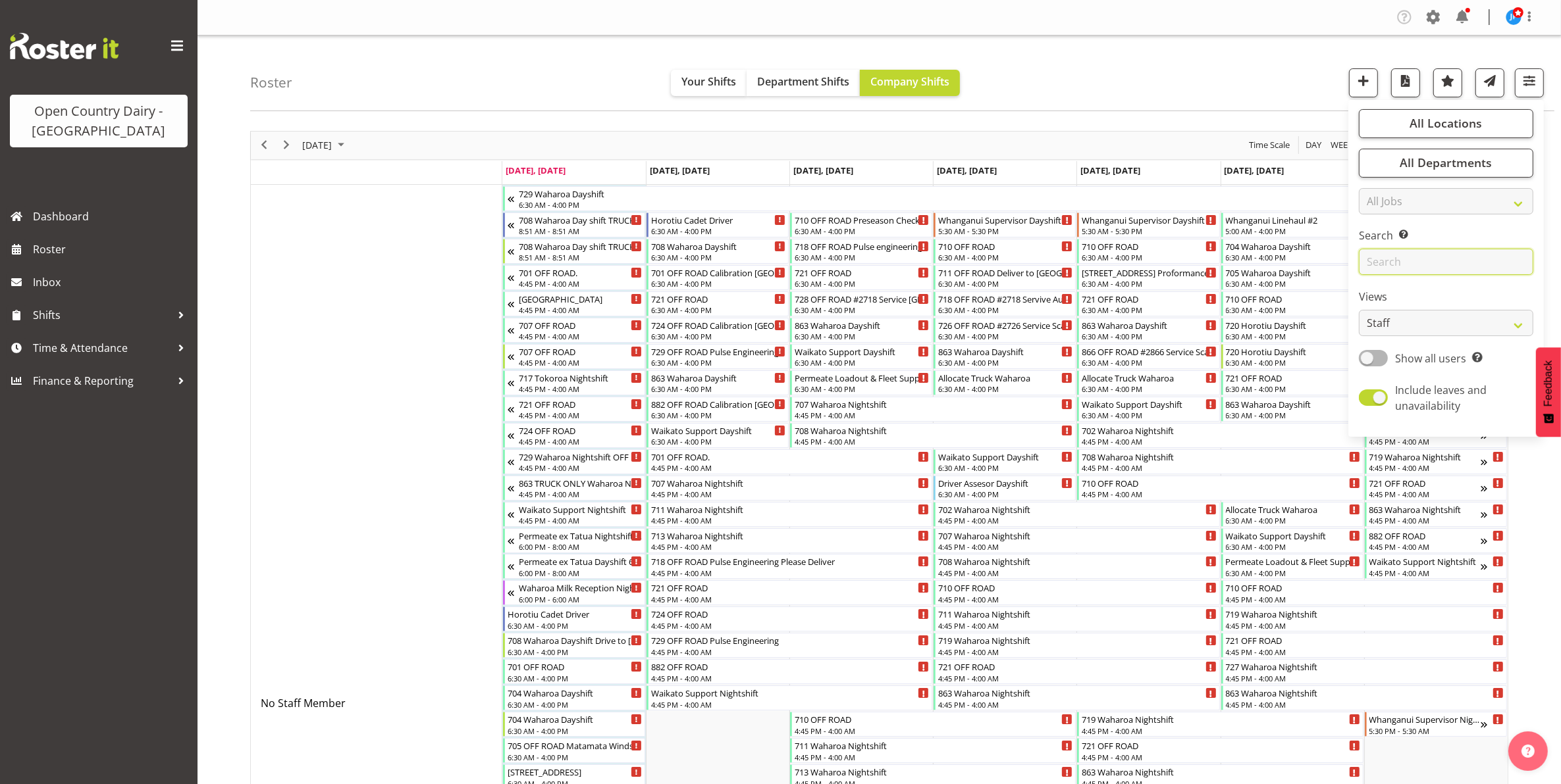
click at [1387, 262] on input "text" at bounding box center [1445, 262] width 174 height 26
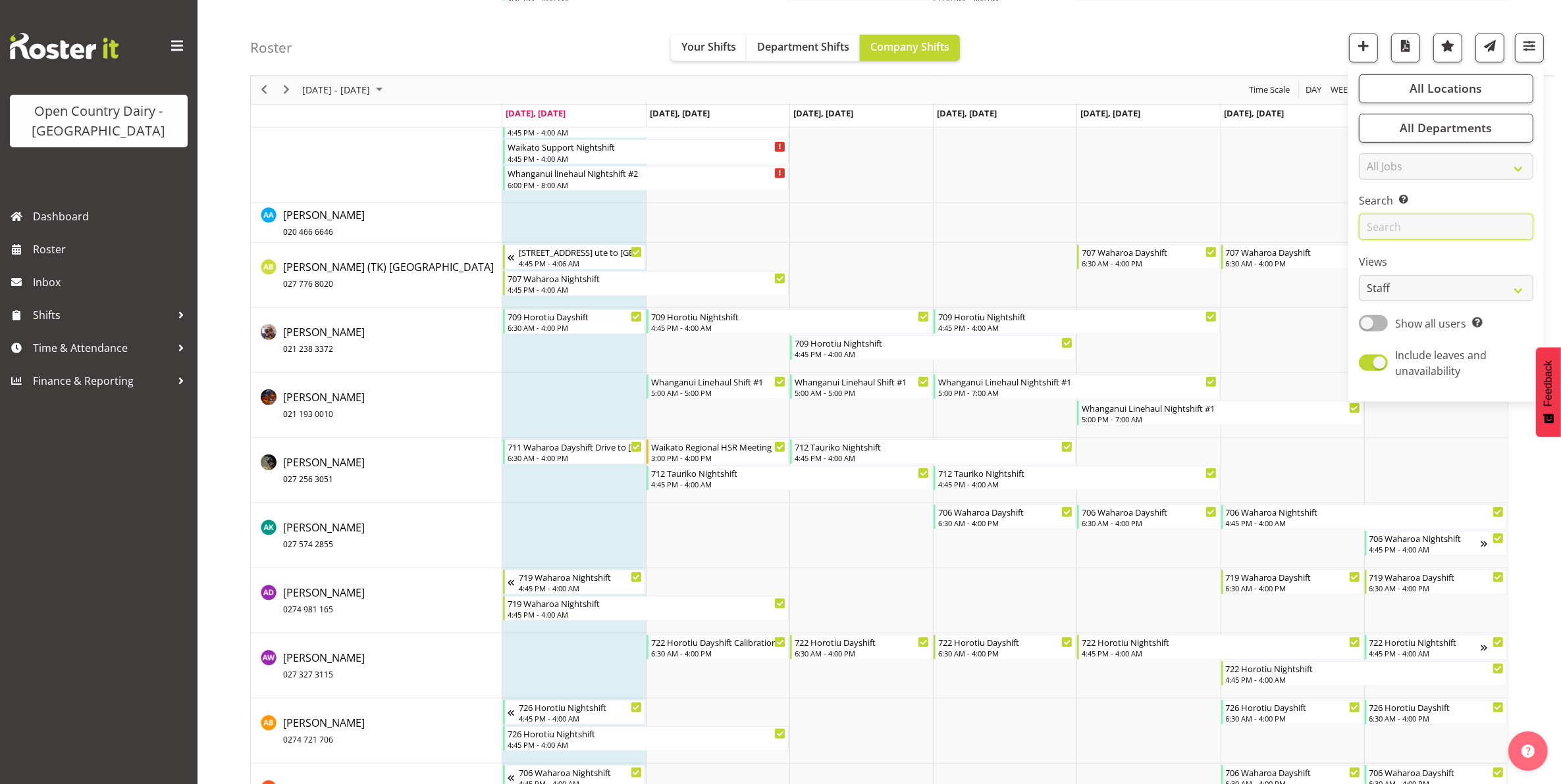
scroll to position [989, 0]
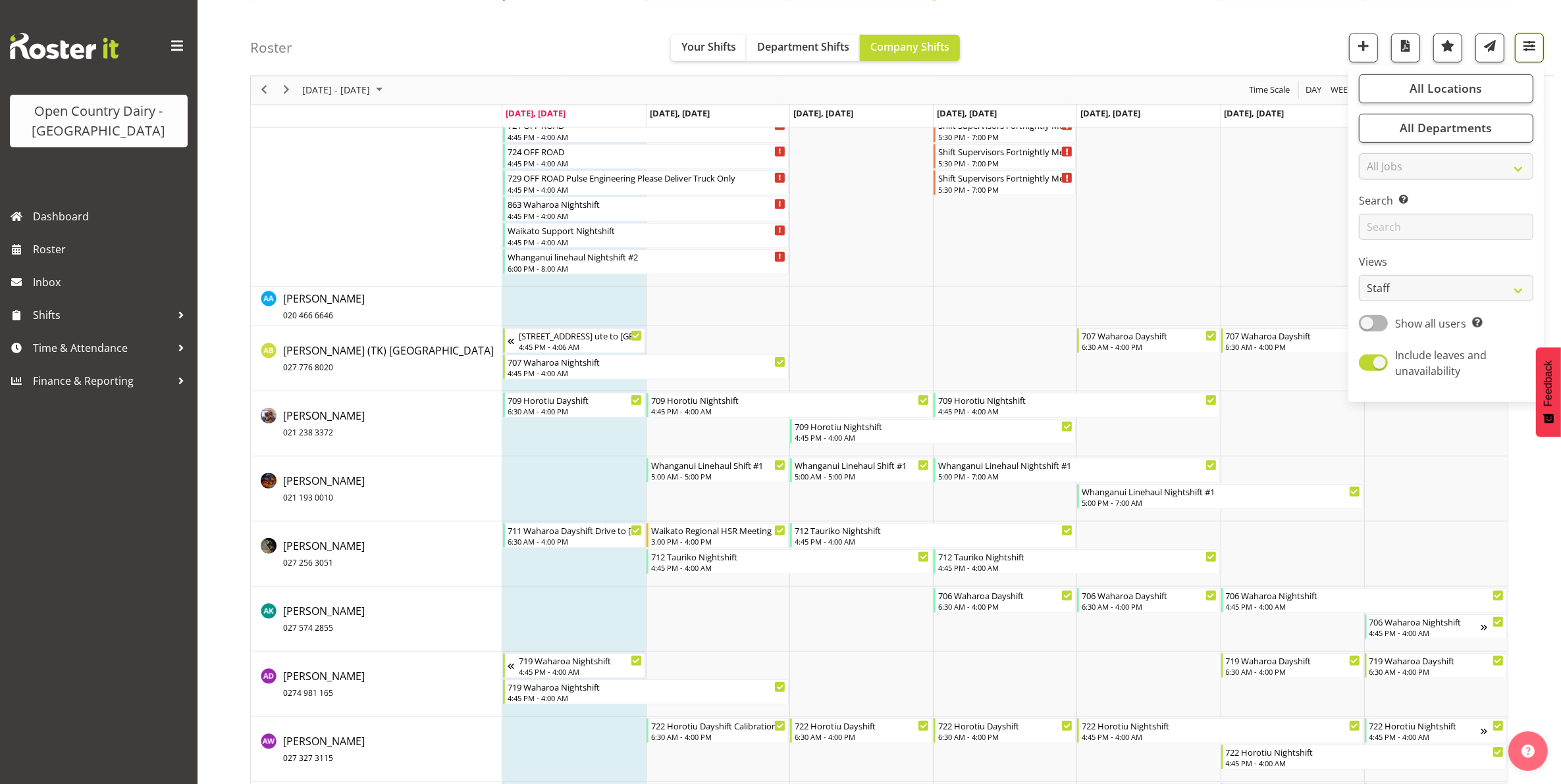
click at [1532, 43] on span "button" at bounding box center [1529, 45] width 17 height 17
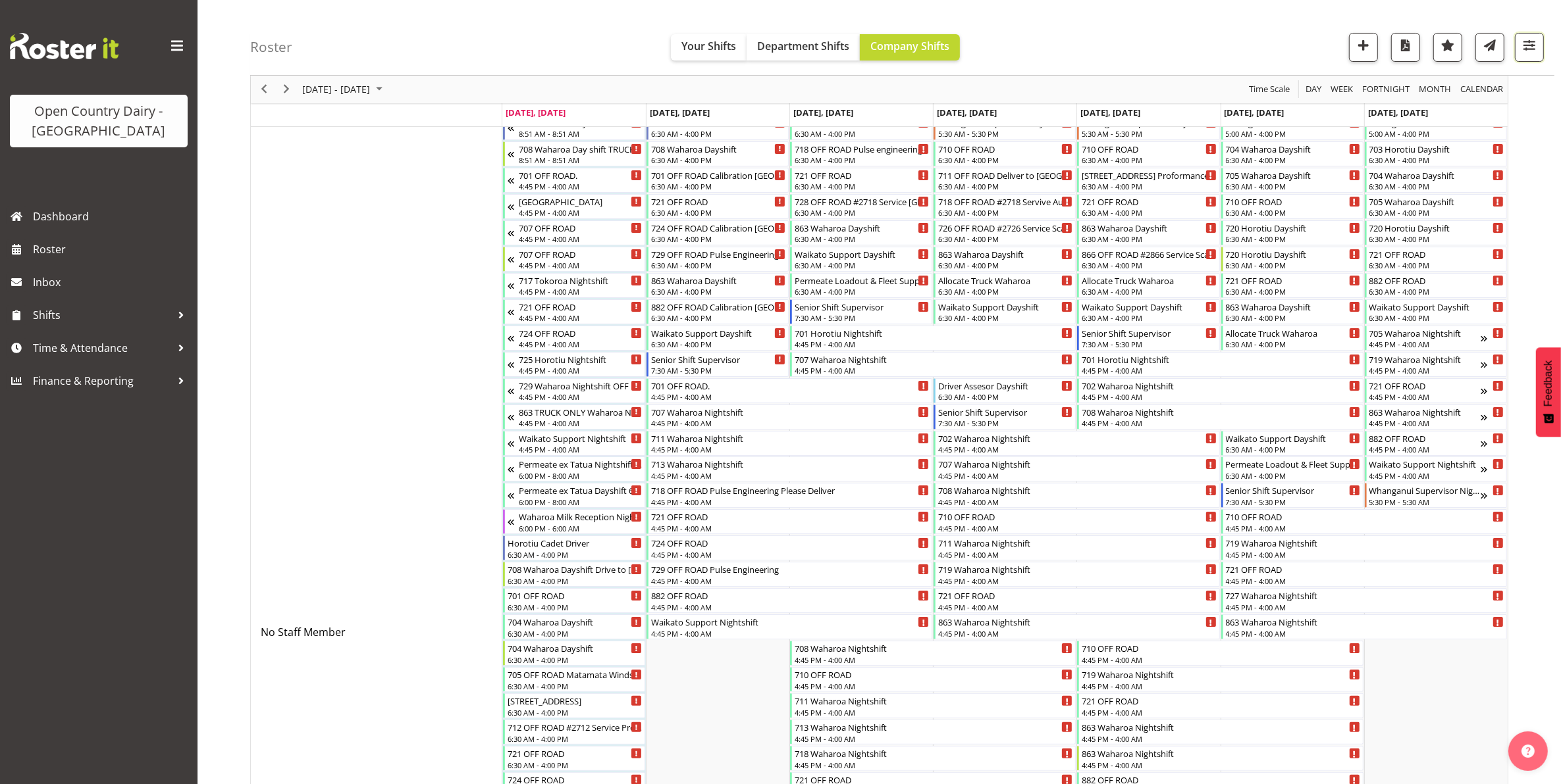
scroll to position [0, 0]
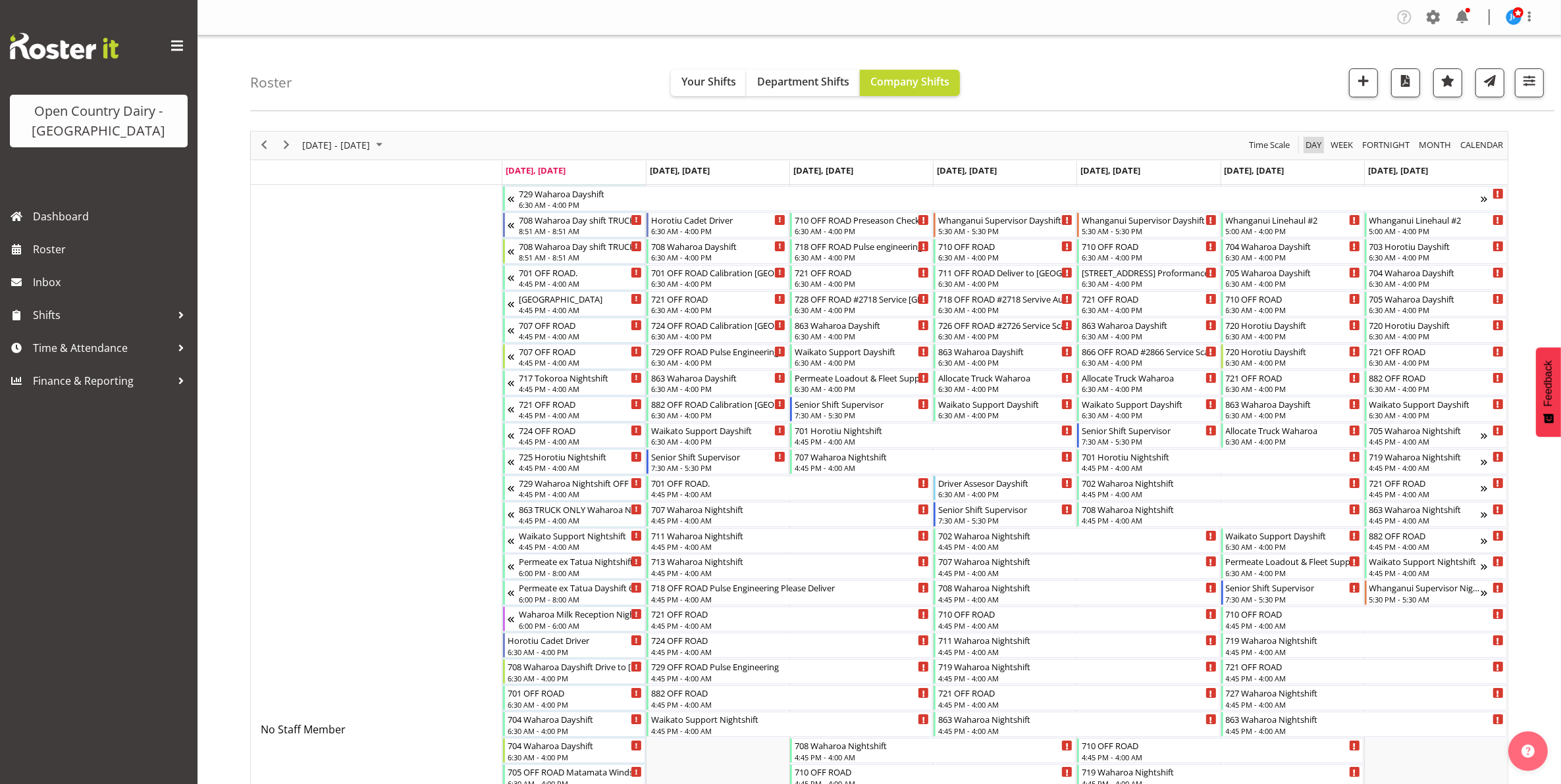
click at [1314, 148] on span "Day" at bounding box center [1313, 144] width 19 height 16
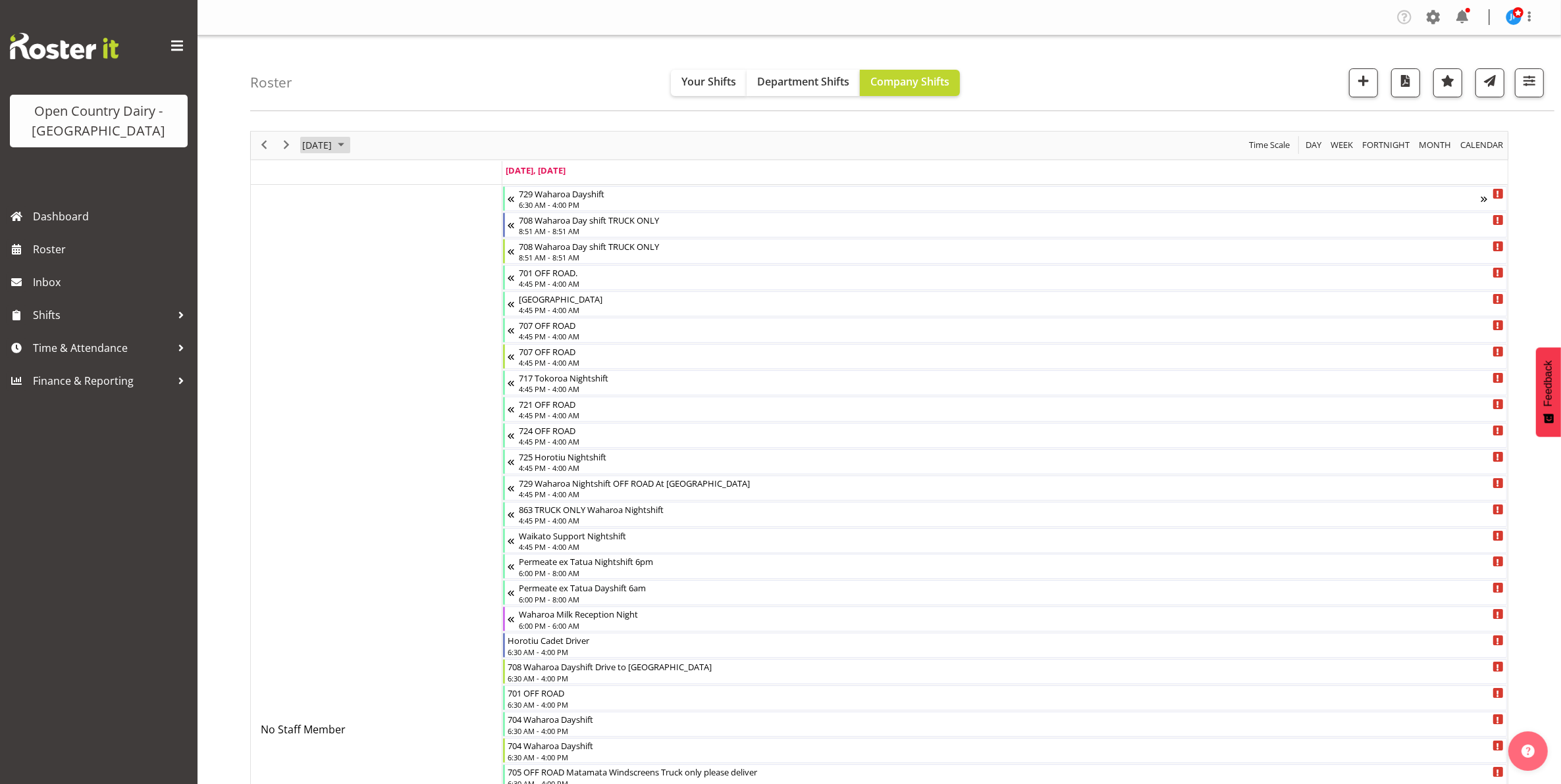
click at [333, 145] on span "[DATE]" at bounding box center [317, 144] width 32 height 16
click at [442, 268] on span "16" at bounding box center [442, 268] width 20 height 20
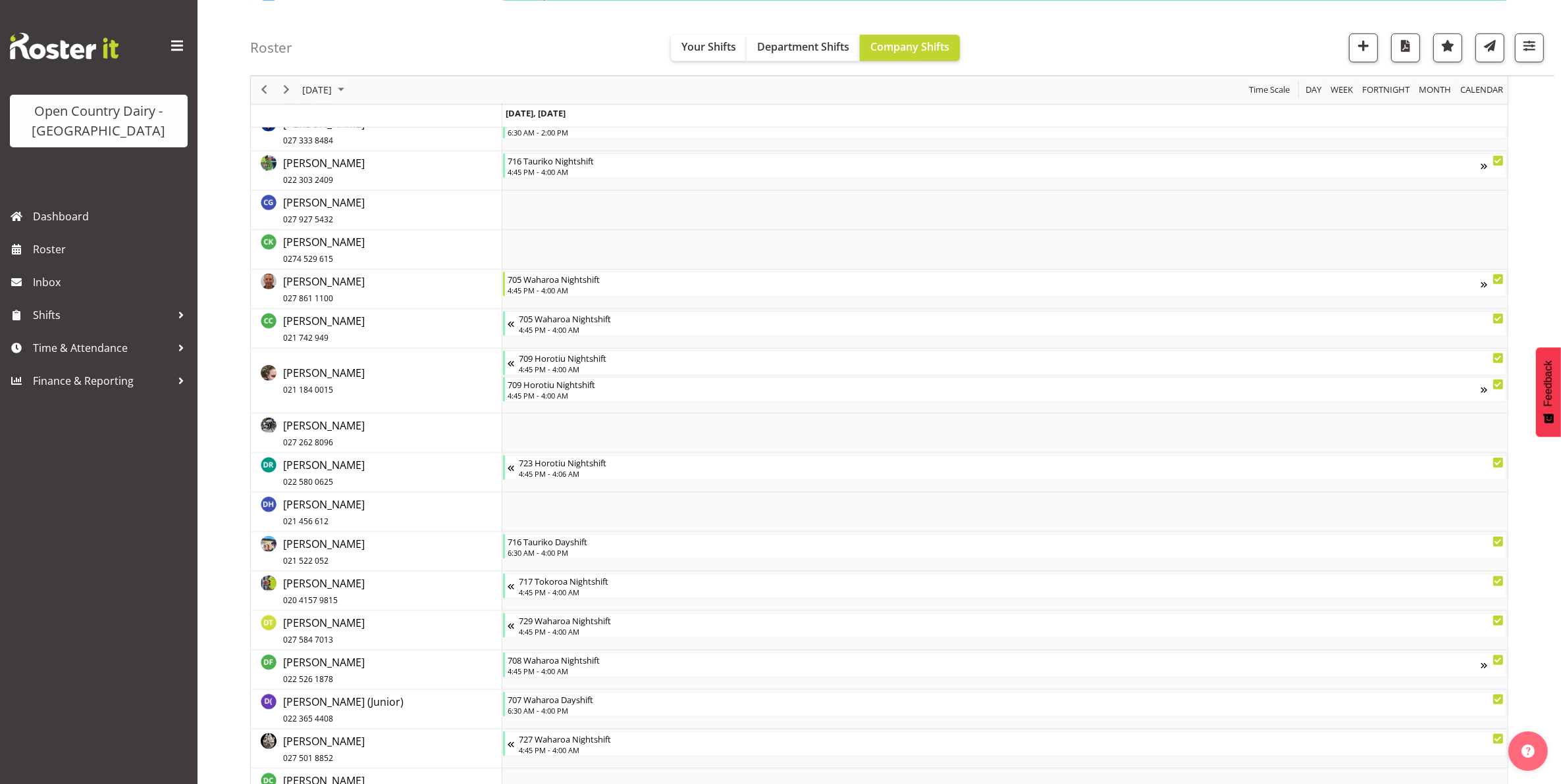
scroll to position [1645, 0]
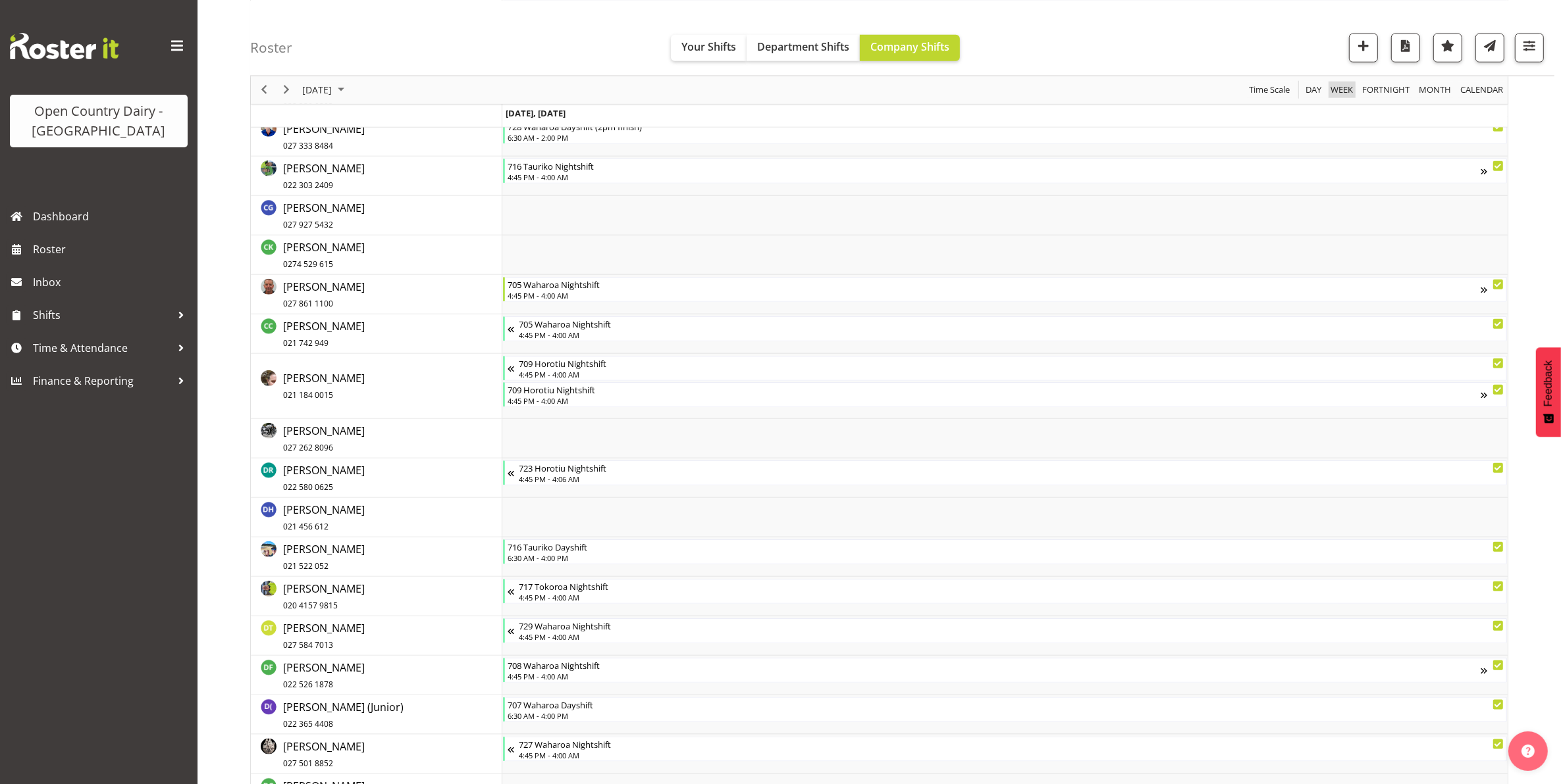
click at [1344, 93] on span "Week" at bounding box center [1342, 89] width 25 height 16
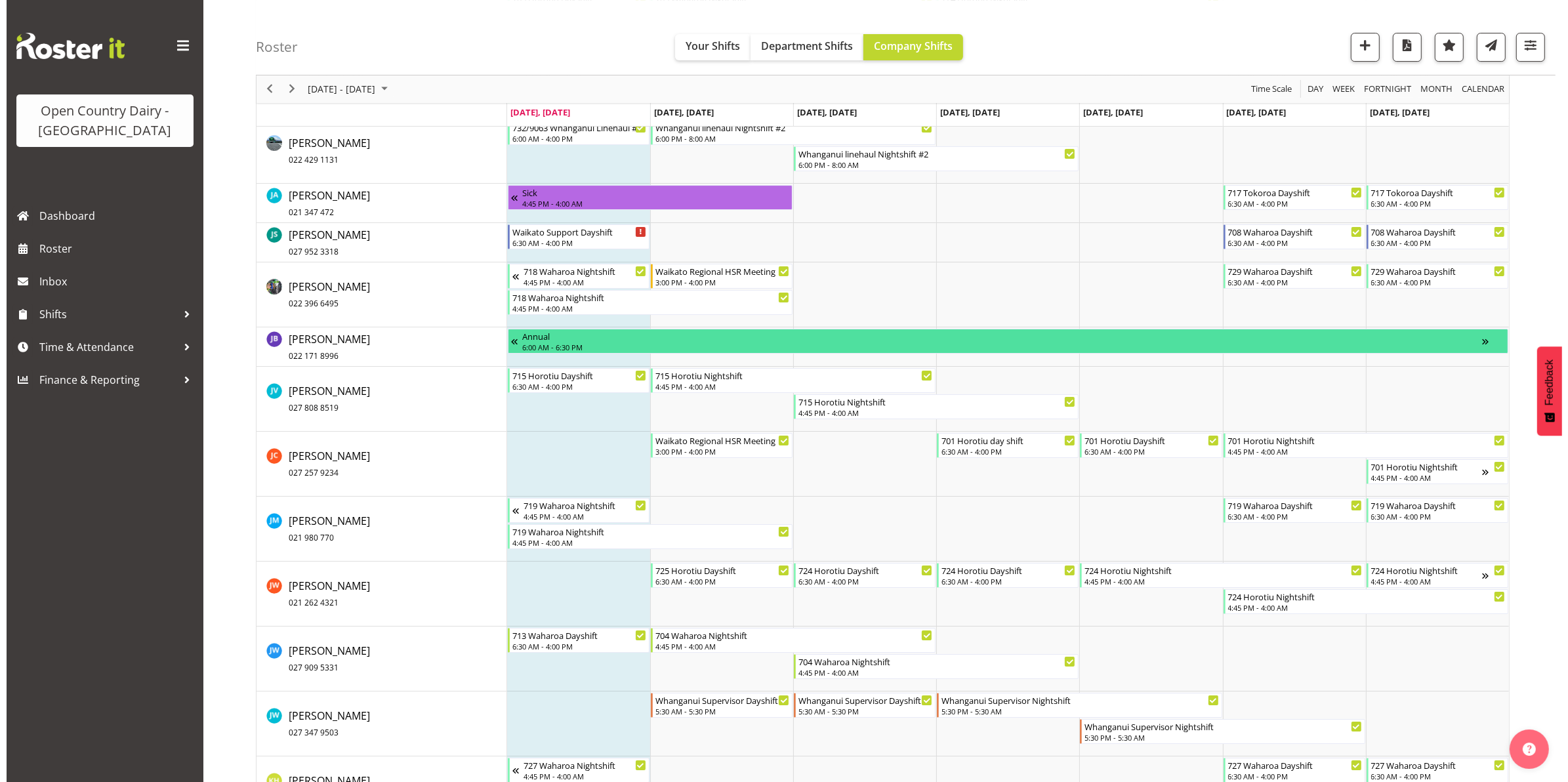
scroll to position [5579, 0]
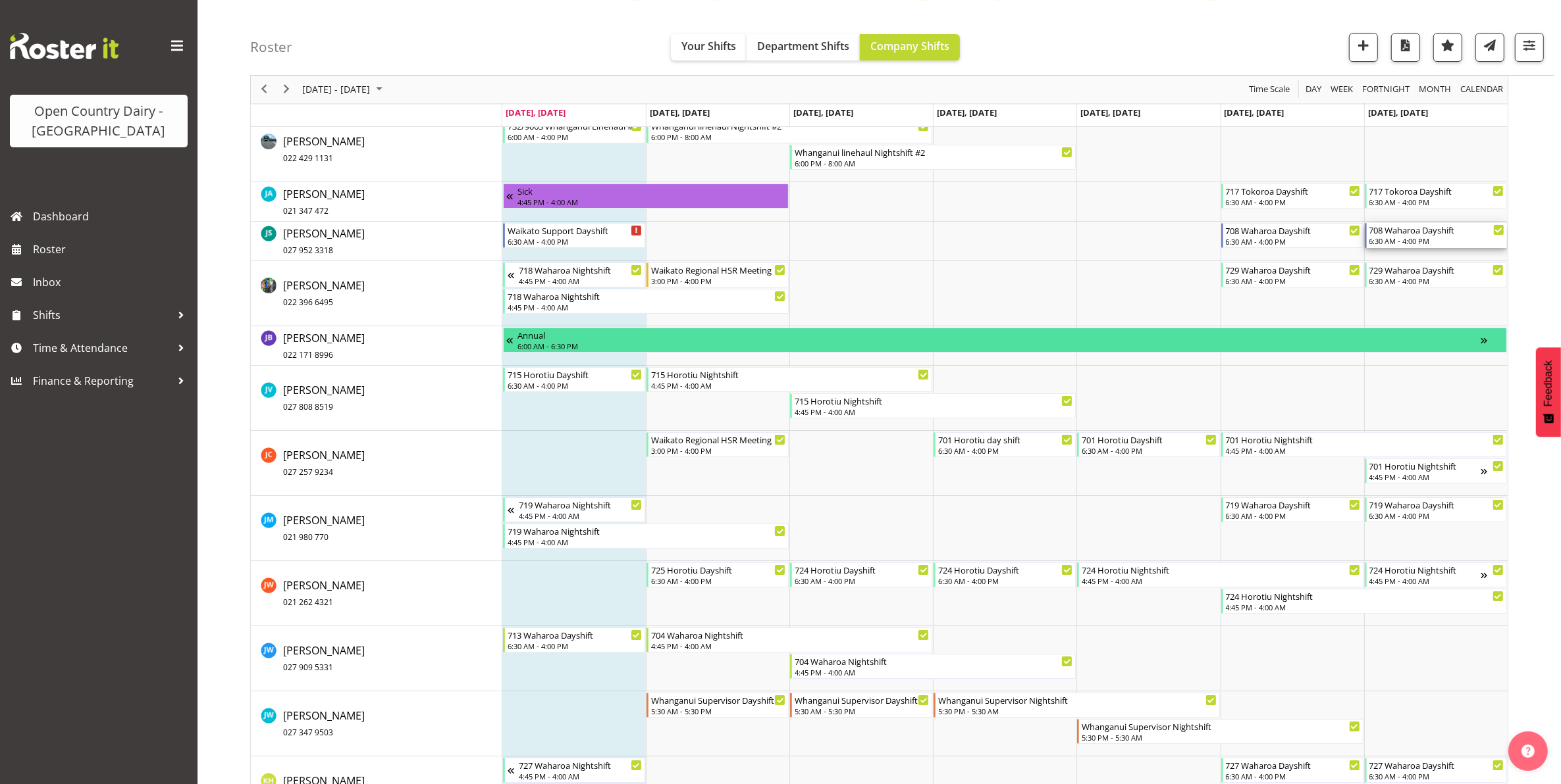
click at [1414, 237] on div "6:30 AM - 4:00 PM" at bounding box center [1436, 240] width 135 height 10
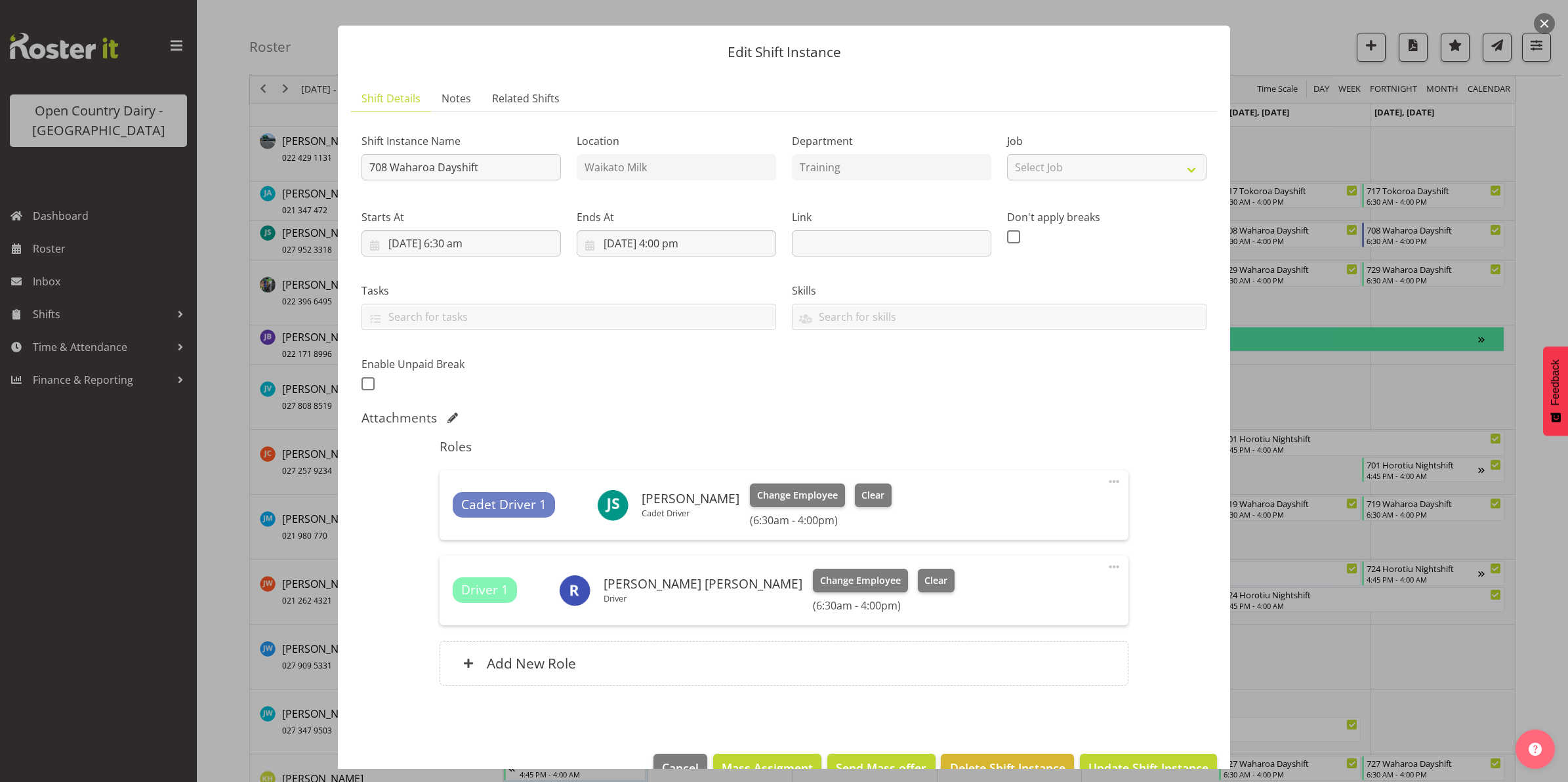
scroll to position [0, 0]
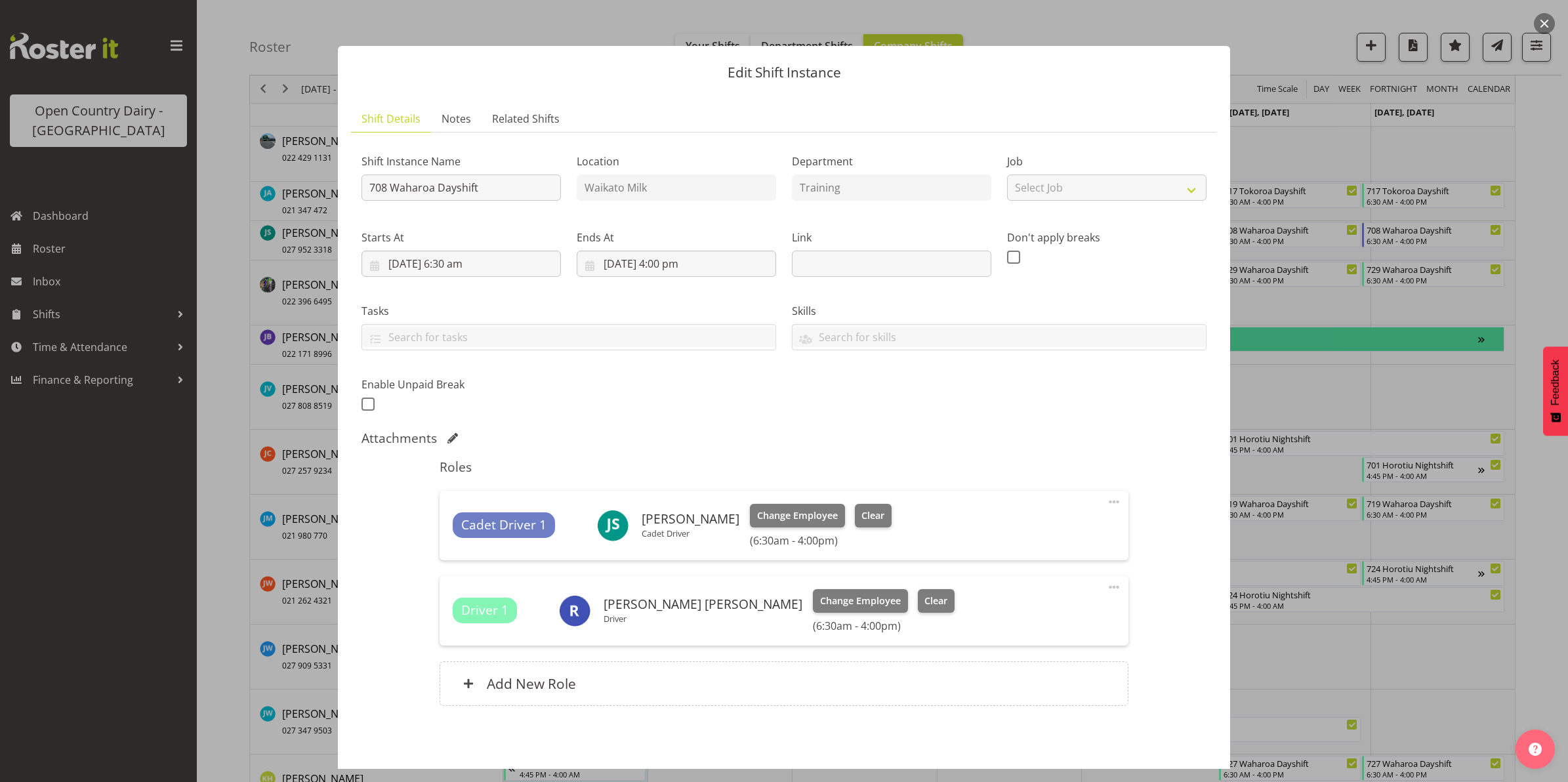
click at [1545, 23] on button "button" at bounding box center [1545, 23] width 21 height 21
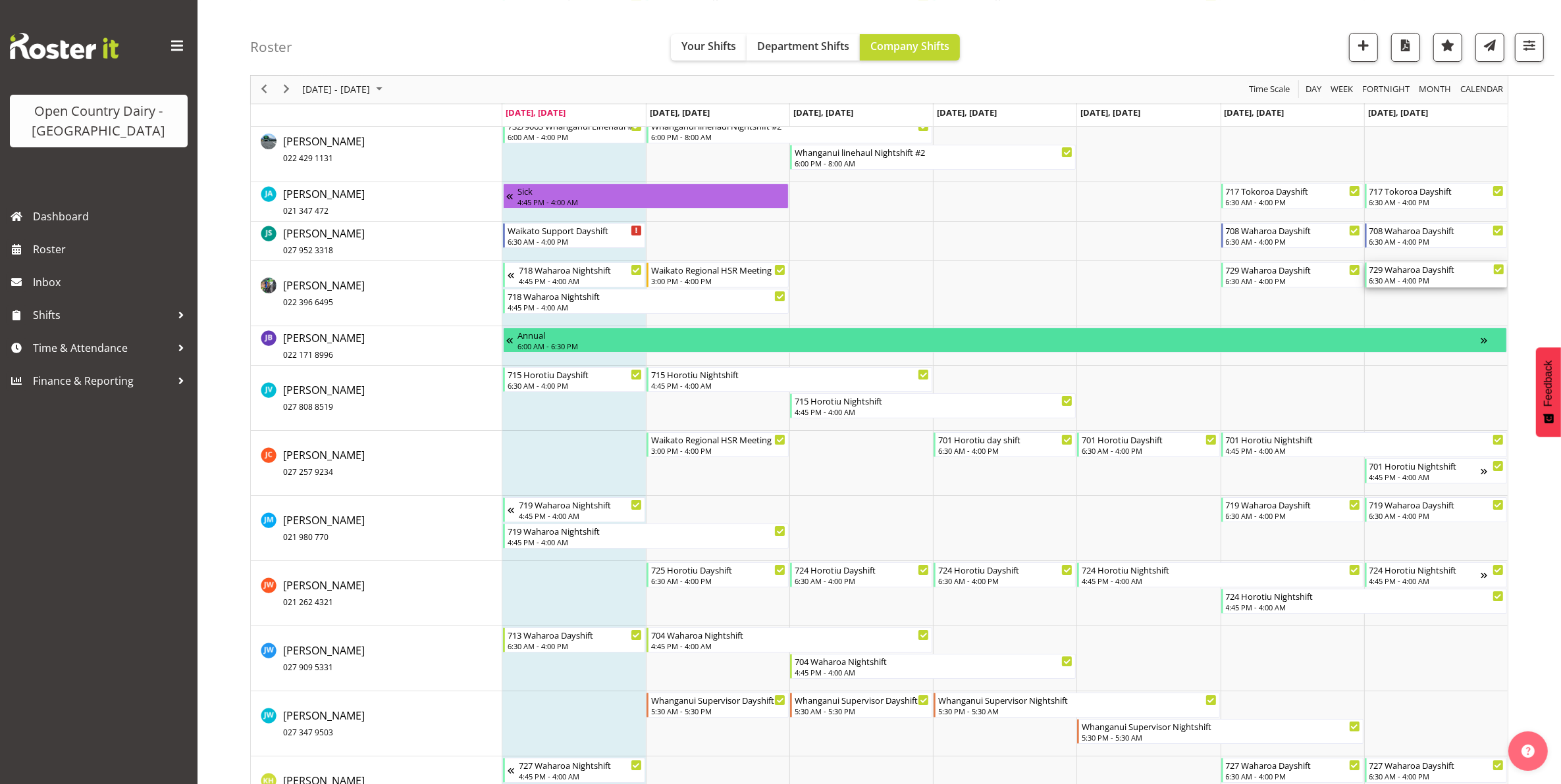
click at [1428, 275] on div "729 Waharoa Dayshift" at bounding box center [1436, 269] width 135 height 13
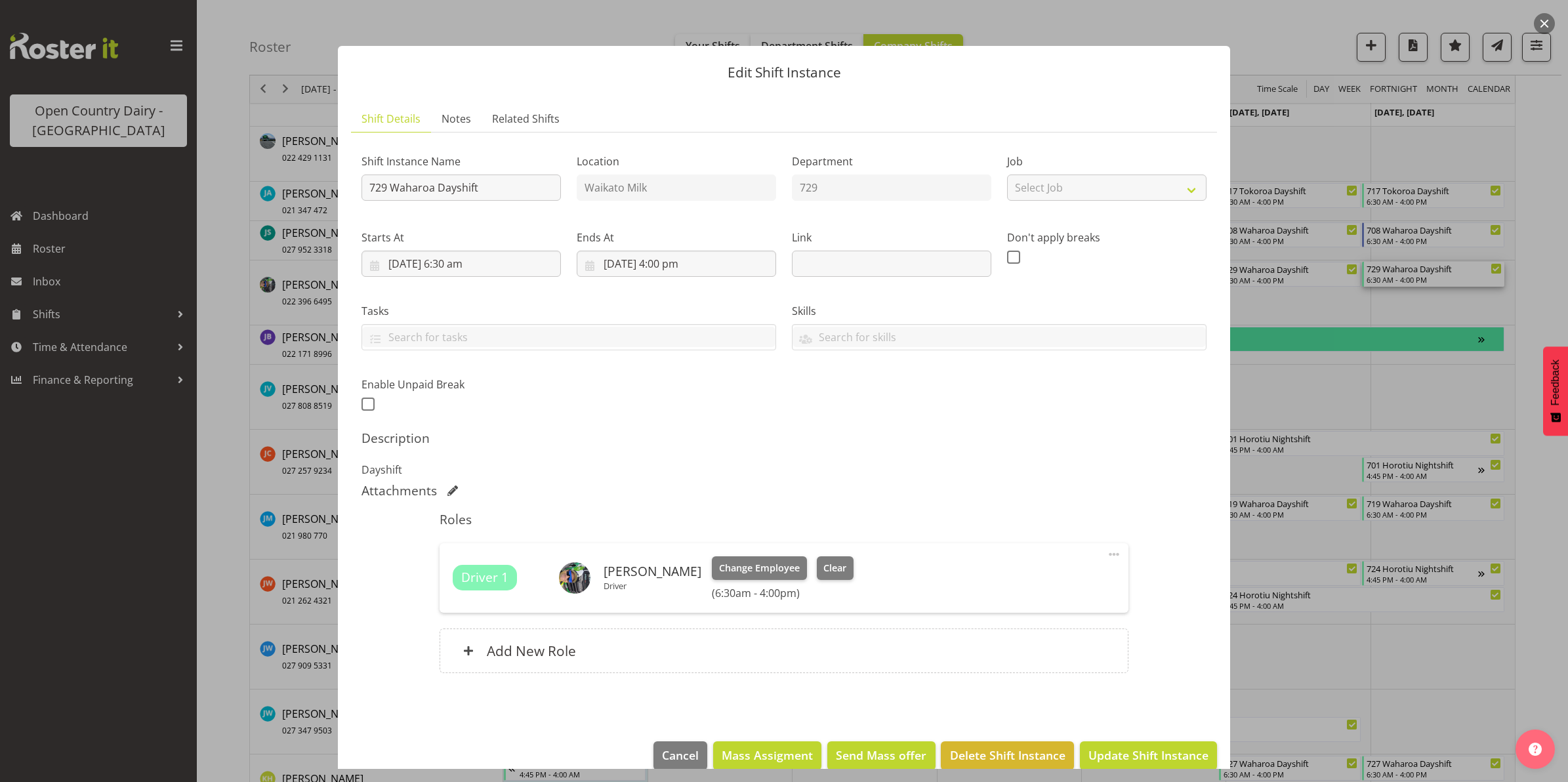
click at [1545, 19] on button "button" at bounding box center [1545, 23] width 21 height 21
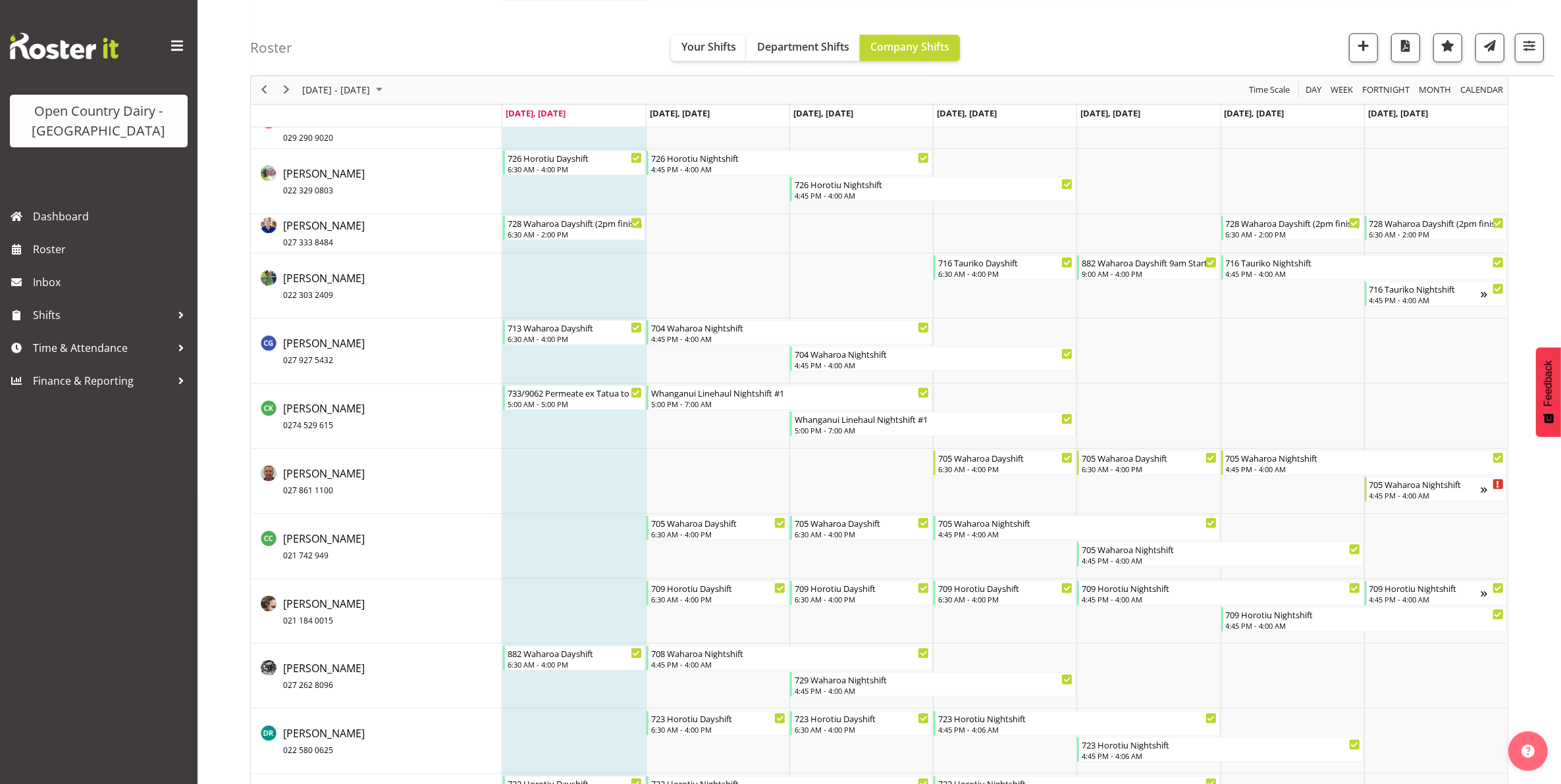
scroll to position [2235, 0]
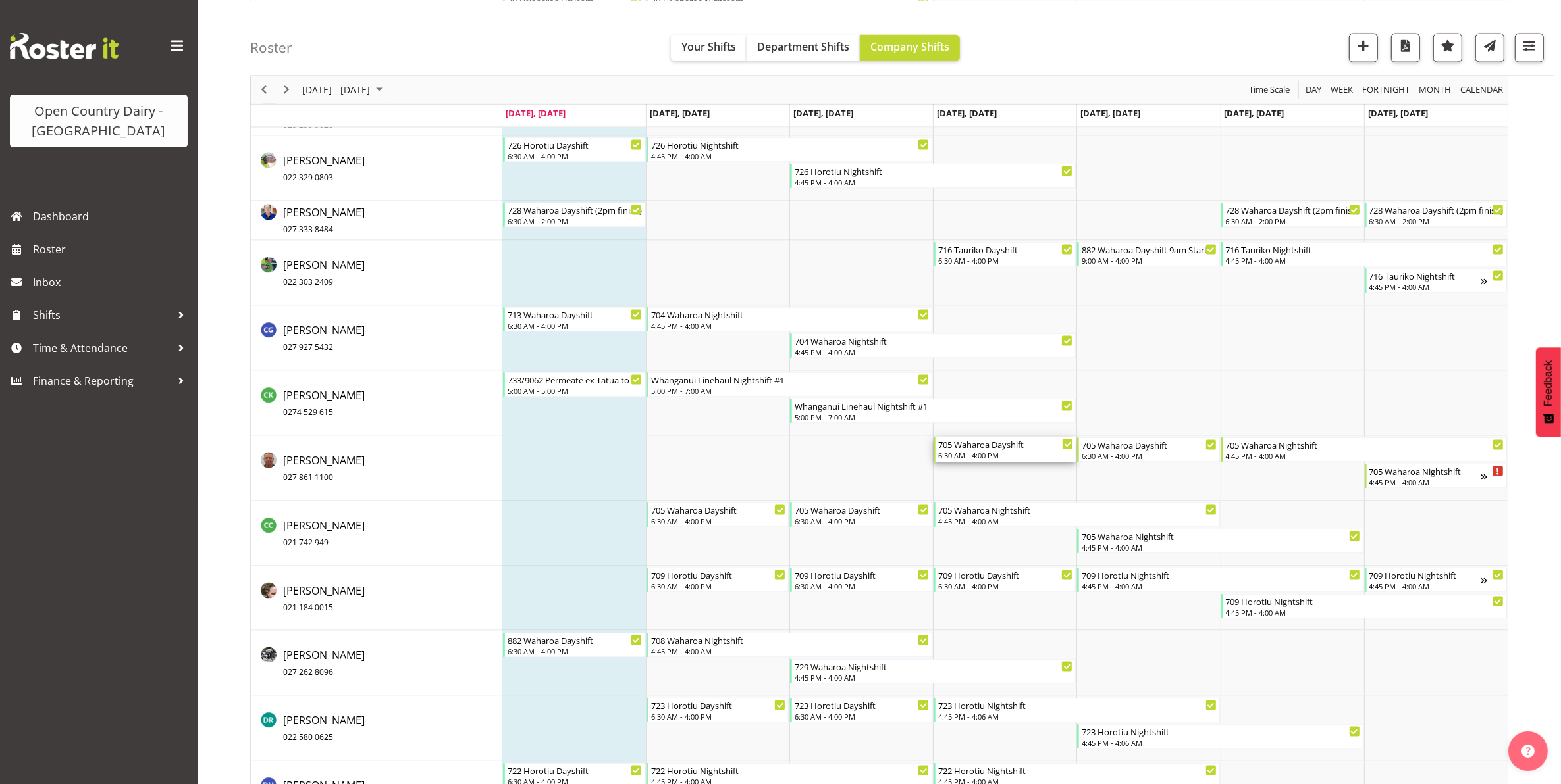
click at [991, 452] on div "6:30 AM - 4:00 PM" at bounding box center [1005, 455] width 135 height 10
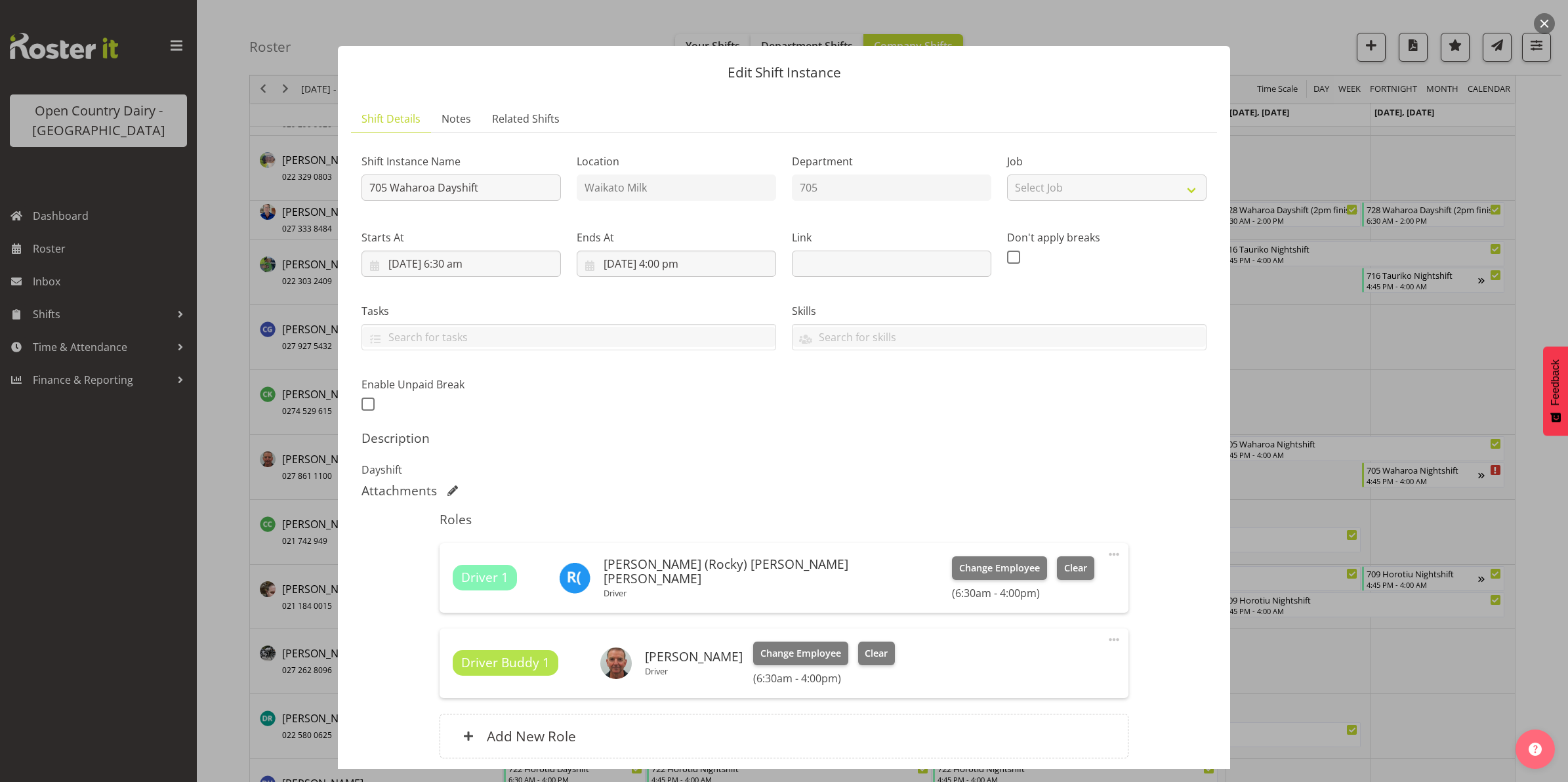
click at [1543, 20] on button "button" at bounding box center [1545, 23] width 21 height 21
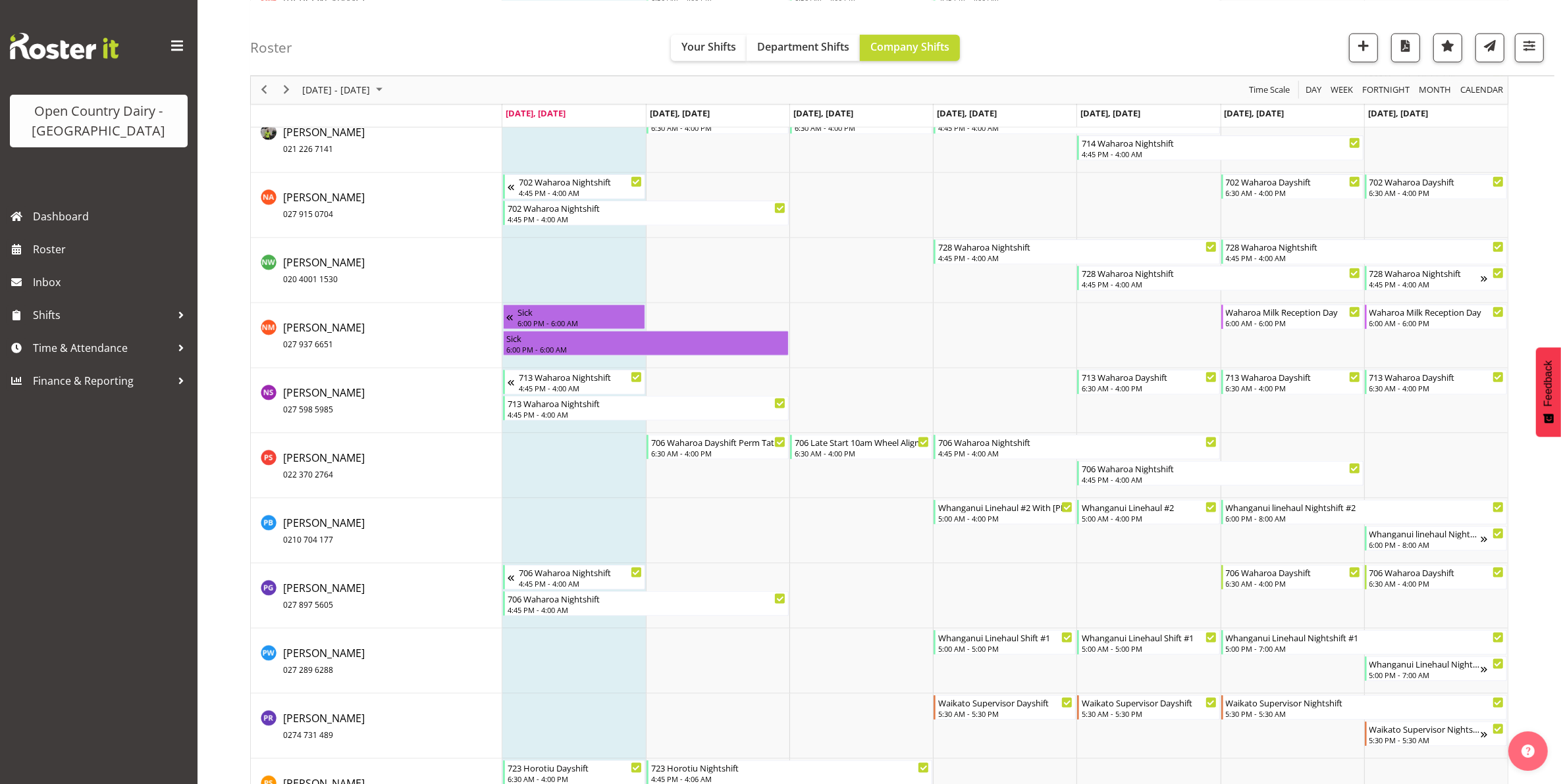
scroll to position [8163, 0]
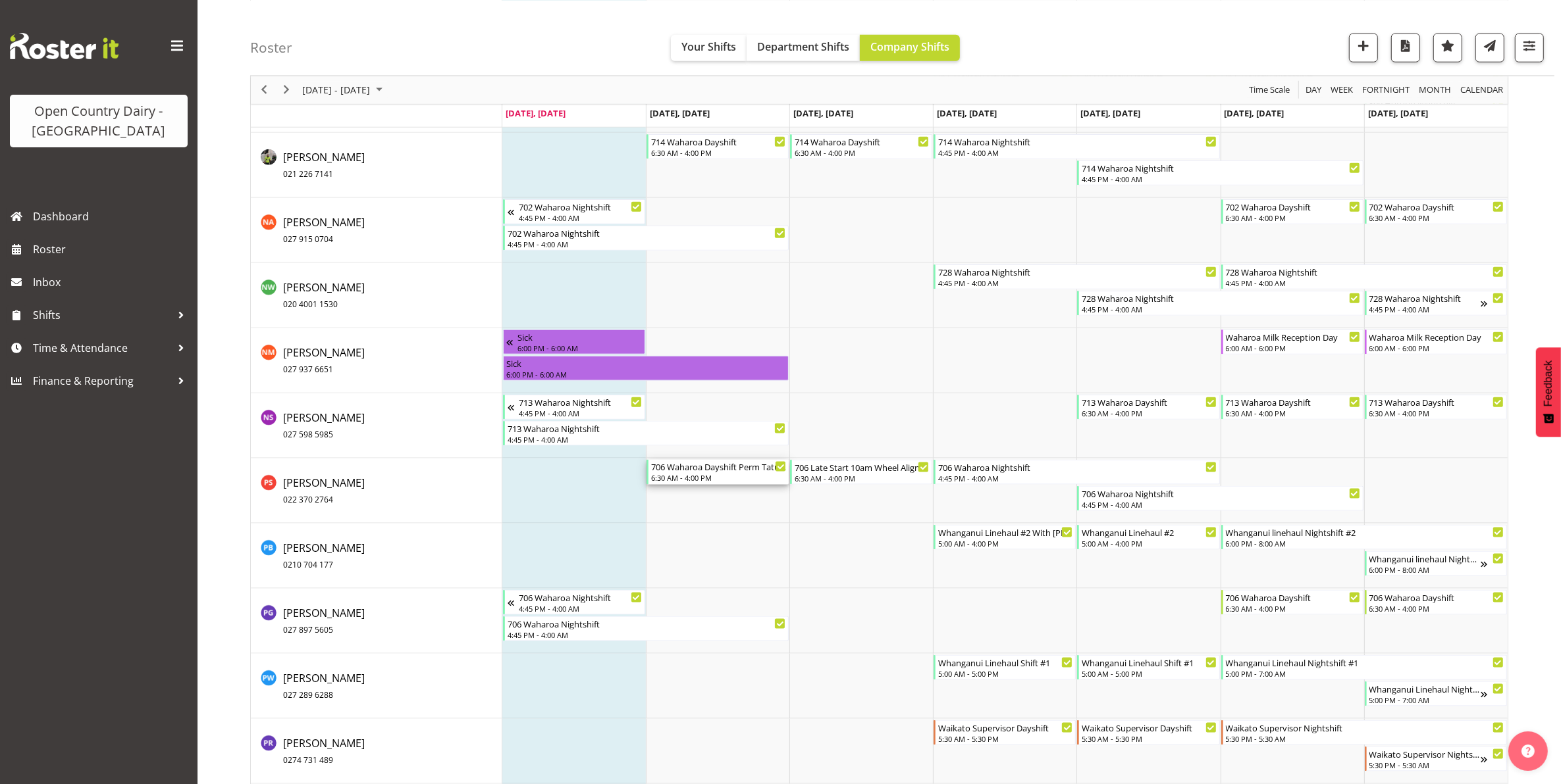
click at [691, 479] on div "6:30 AM - 4:00 PM" at bounding box center [717, 477] width 135 height 10
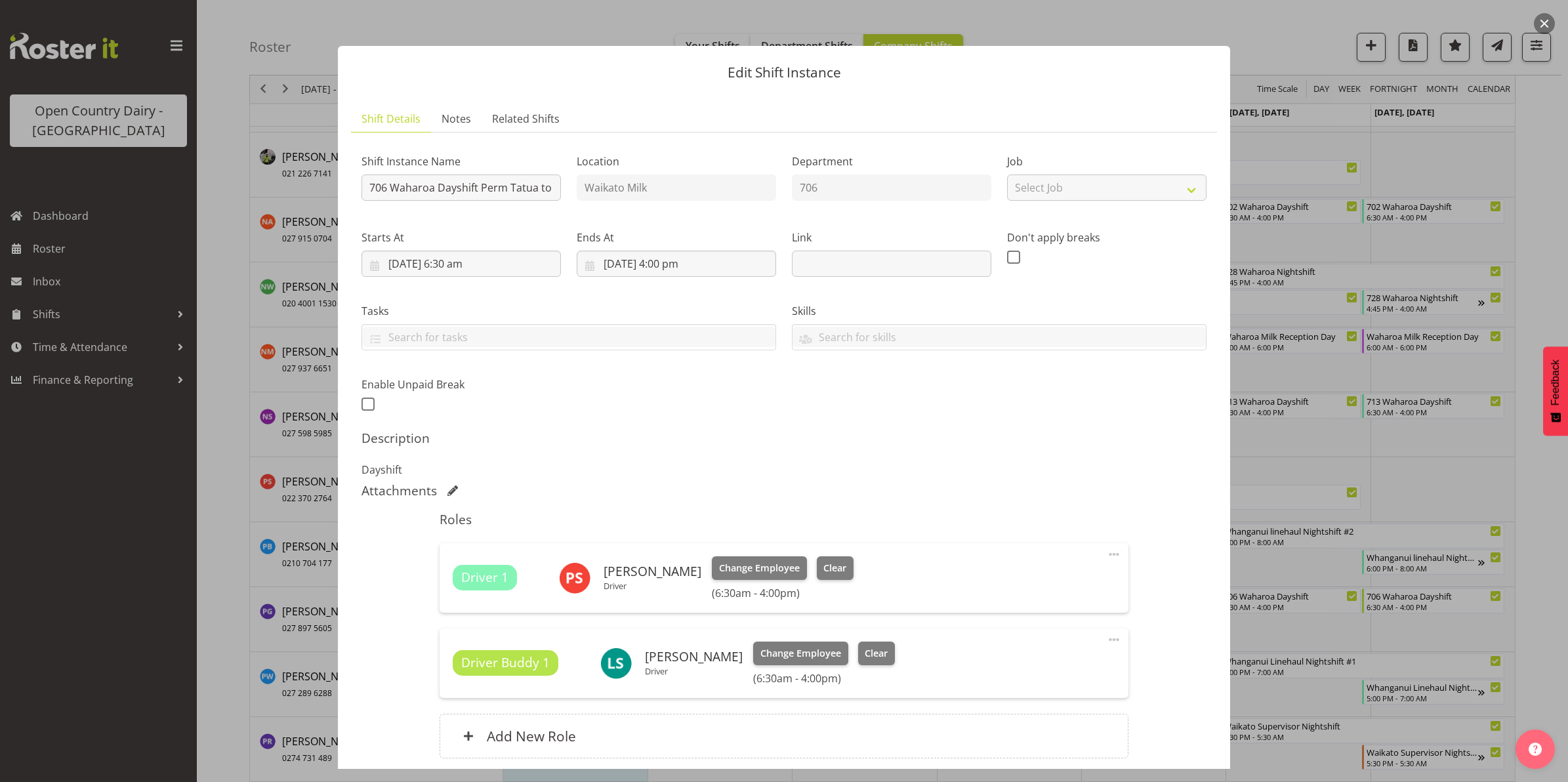
click at [1543, 22] on button "button" at bounding box center [1545, 23] width 21 height 21
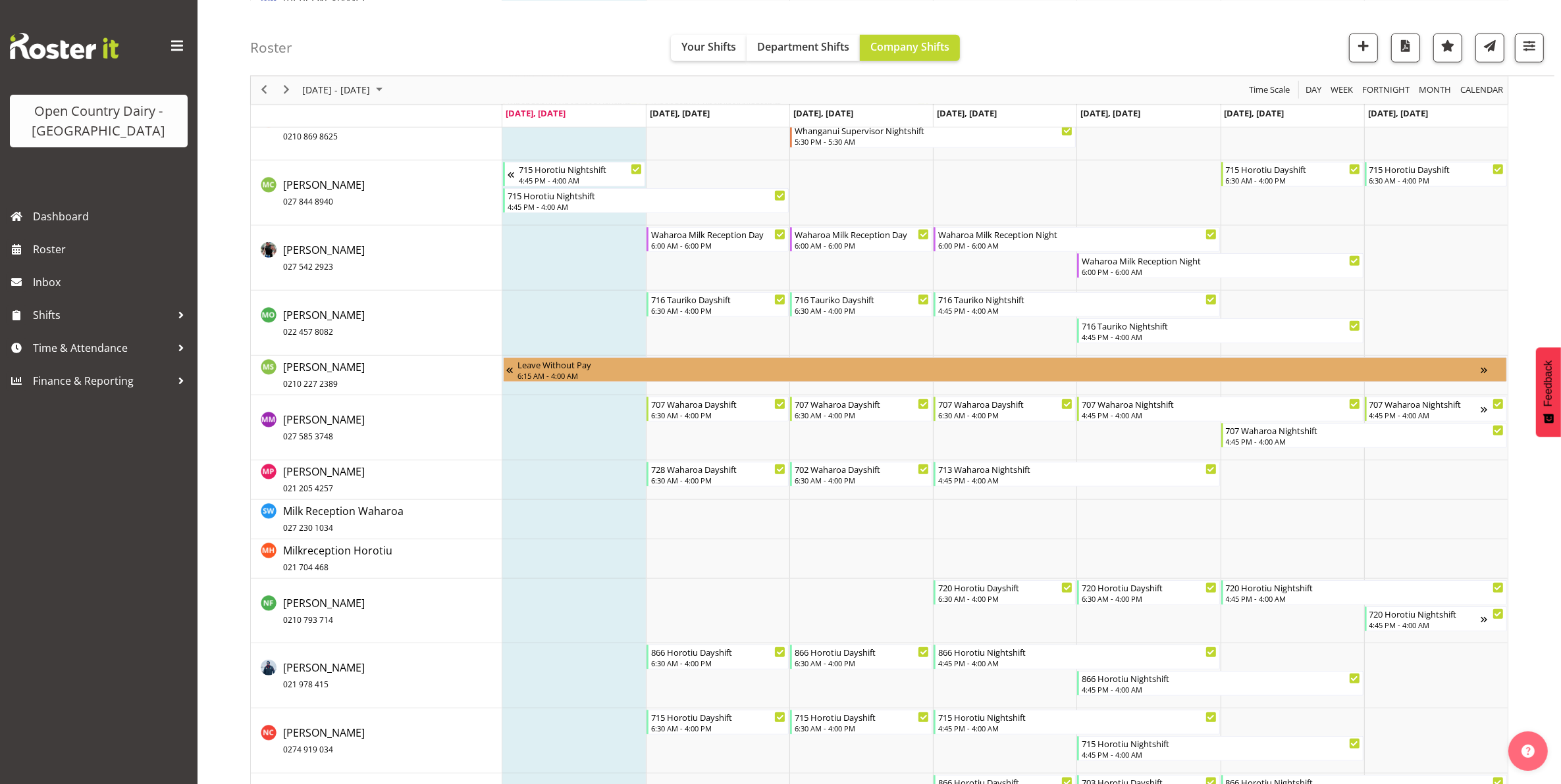
scroll to position [7505, 0]
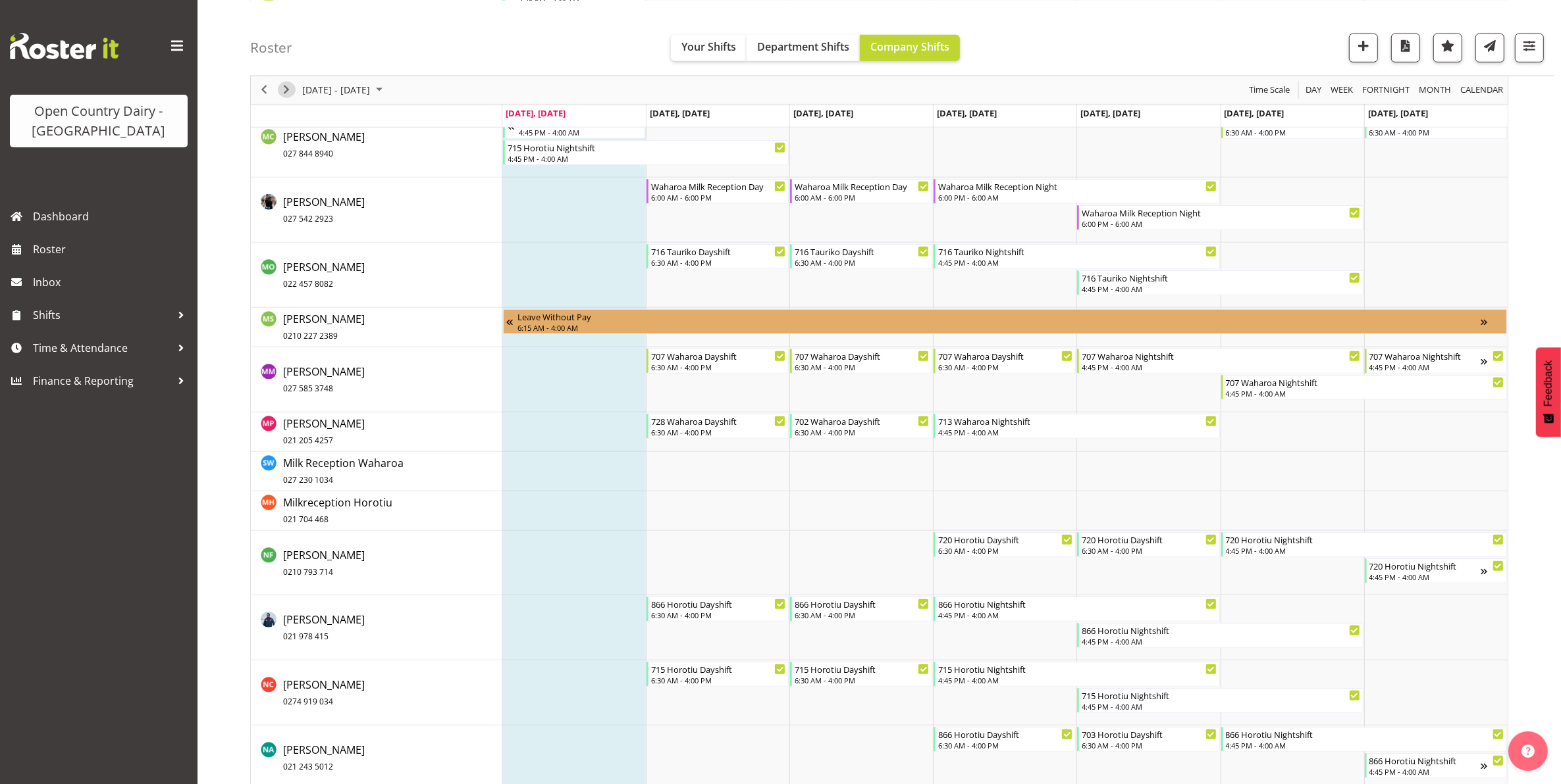
click at [287, 87] on span "Next" at bounding box center [286, 89] width 16 height 16
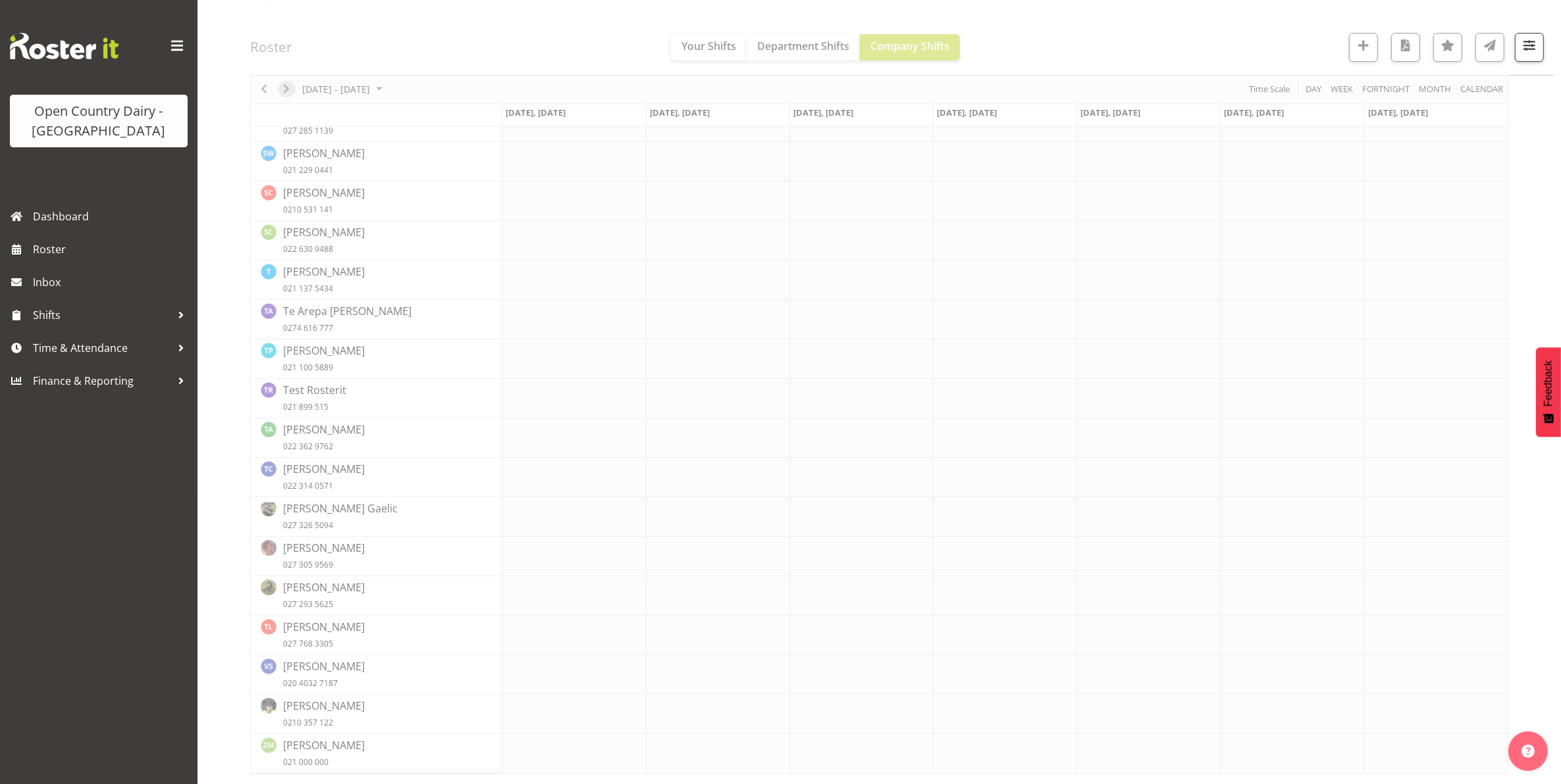
scroll to position [0, 0]
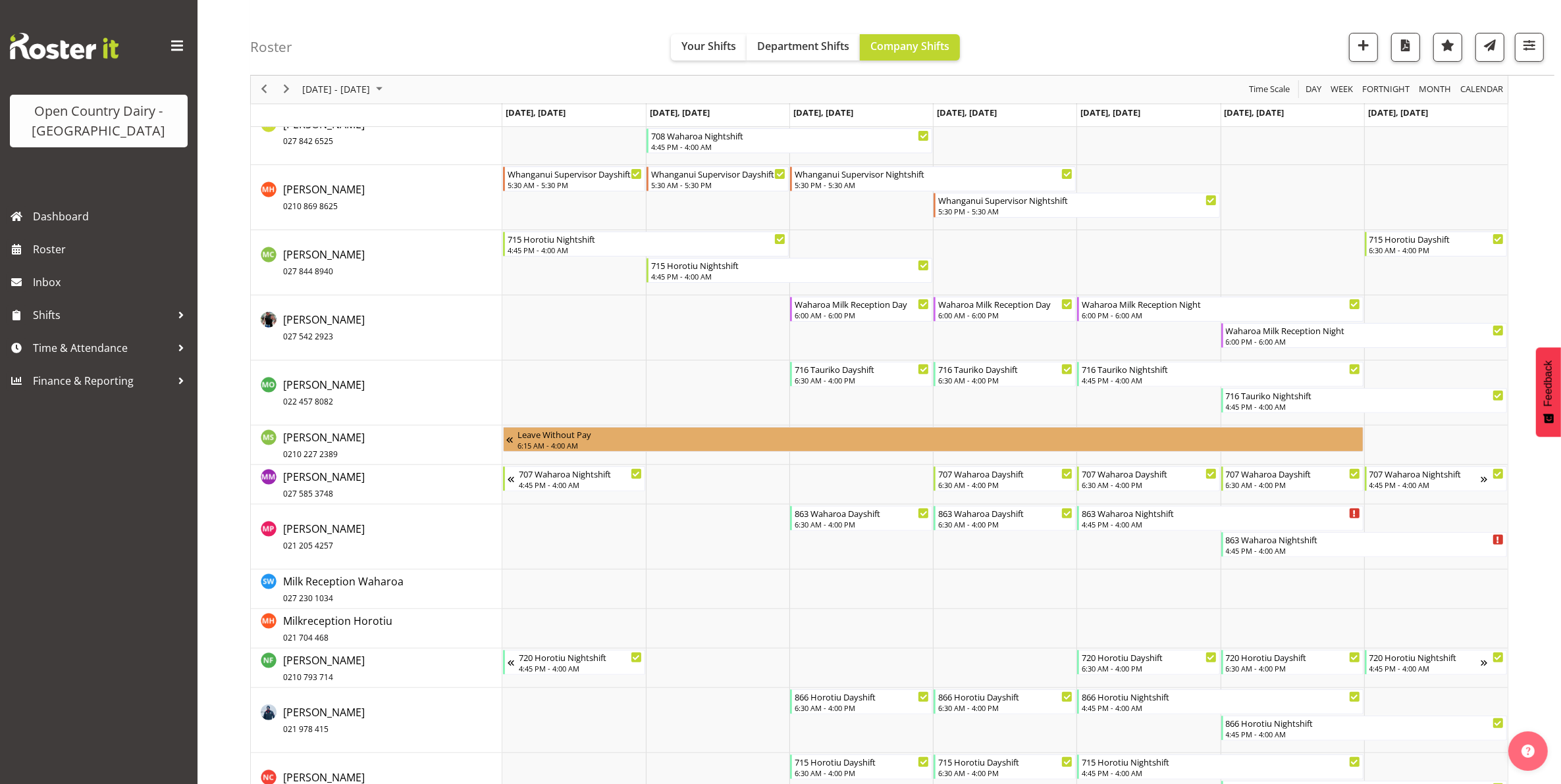
scroll to position [6580, 0]
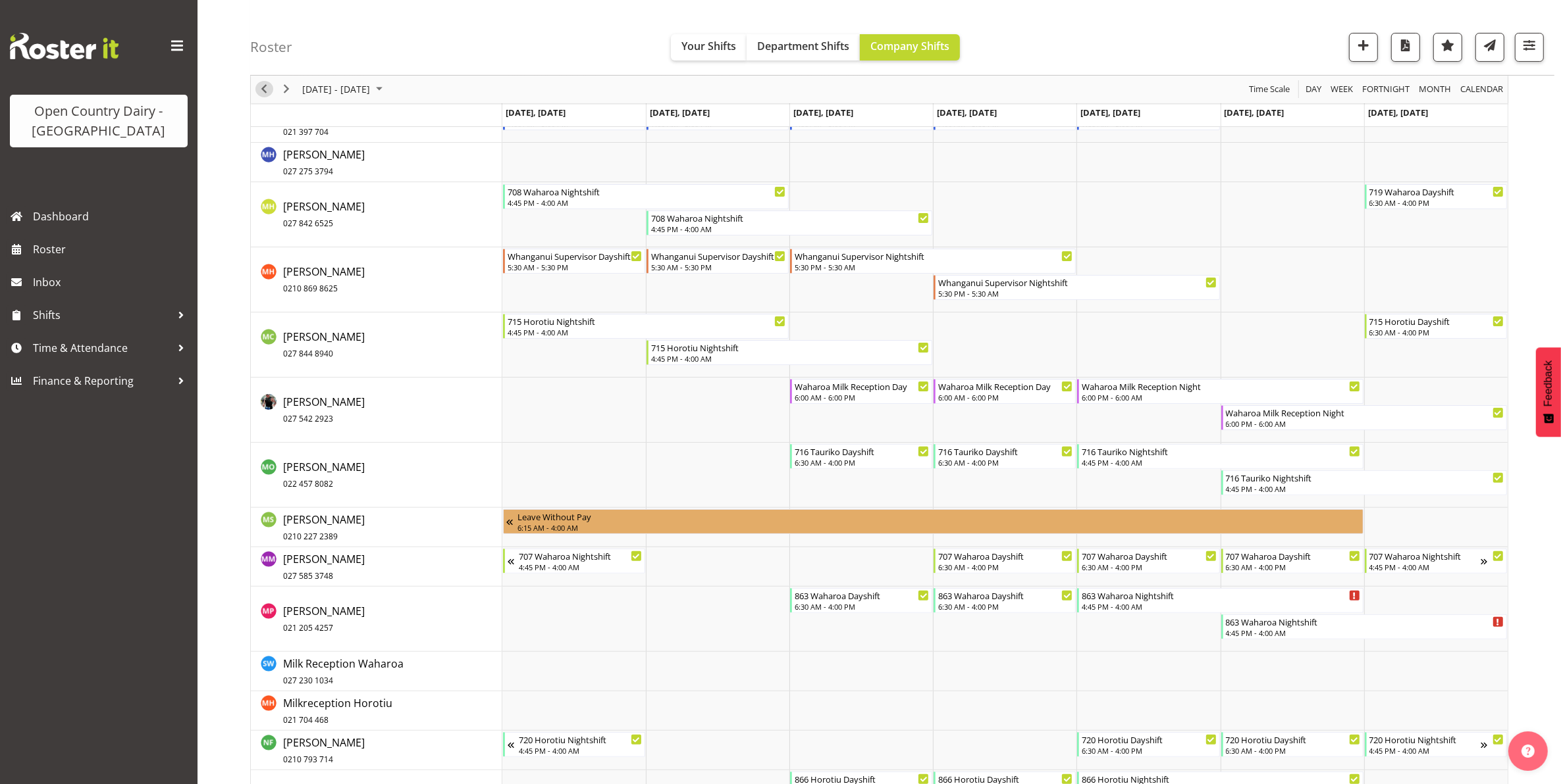
click at [262, 90] on span "Previous" at bounding box center [264, 89] width 16 height 16
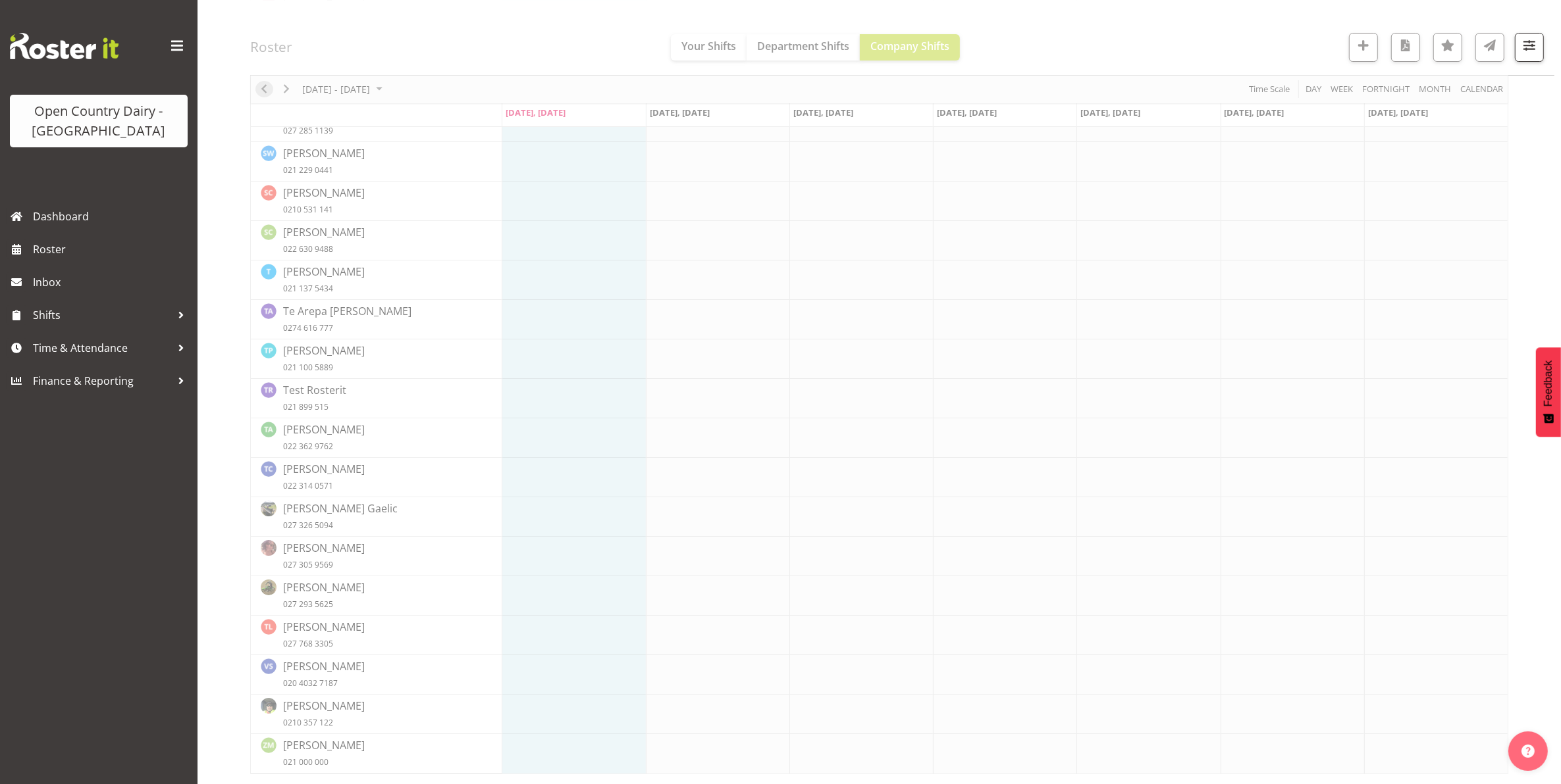
scroll to position [0, 0]
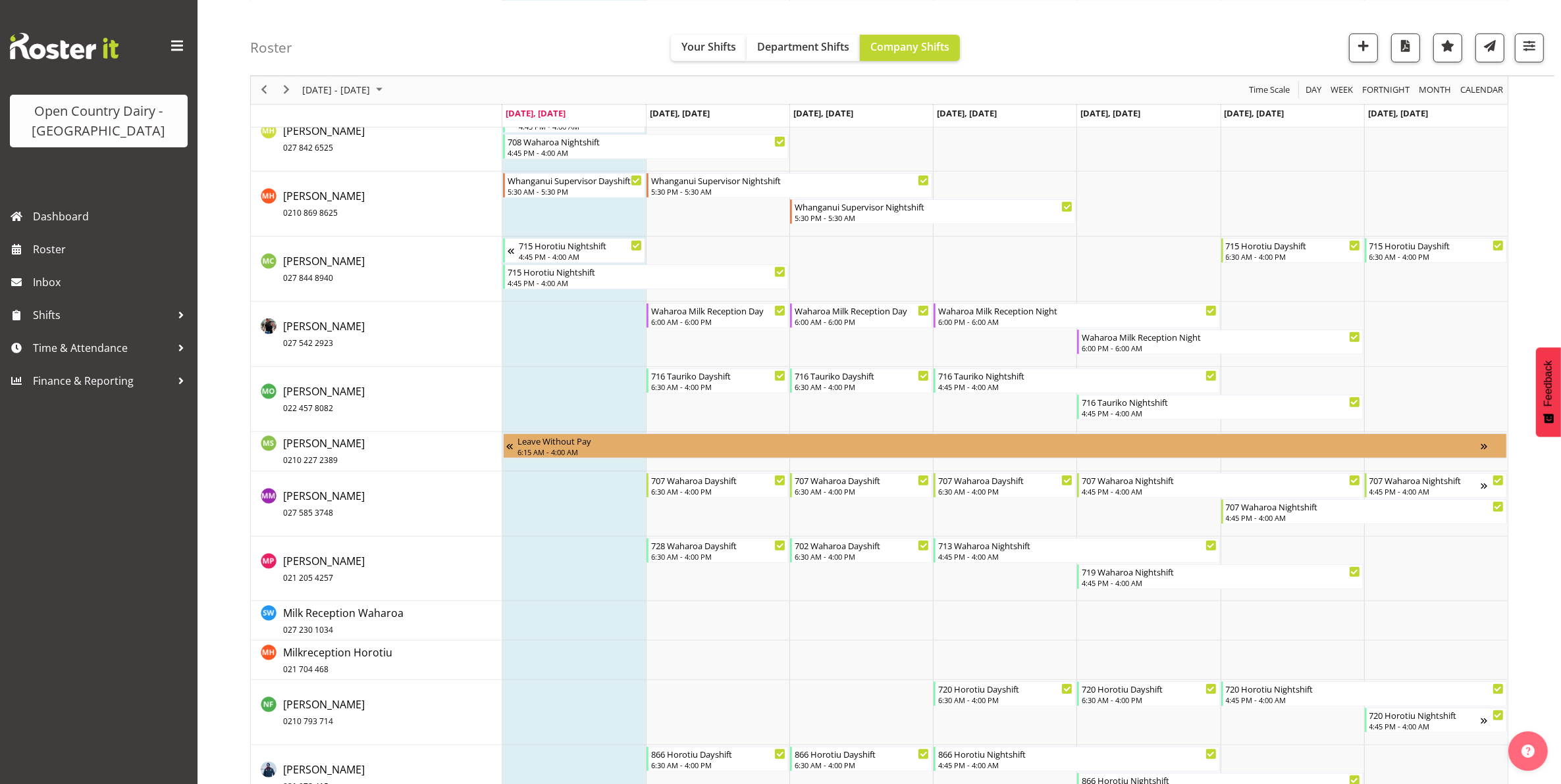
scroll to position [7402, 0]
